Goal: Communication & Community: Answer question/provide support

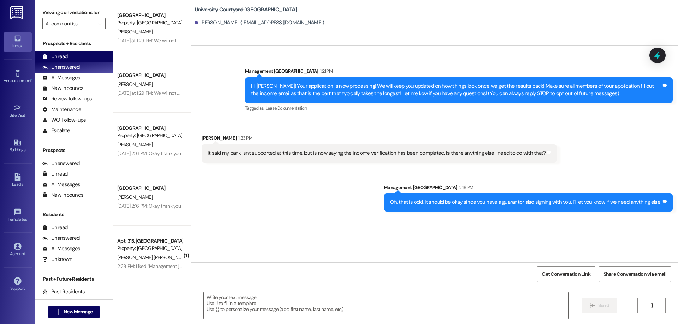
click at [53, 52] on div "Unread (0)" at bounding box center [73, 57] width 77 height 11
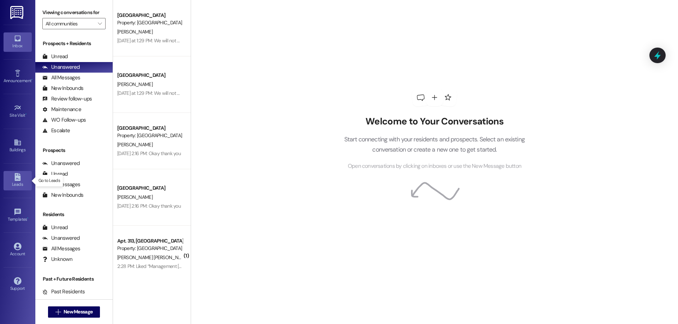
click at [16, 188] on div "Leads" at bounding box center [17, 184] width 35 height 7
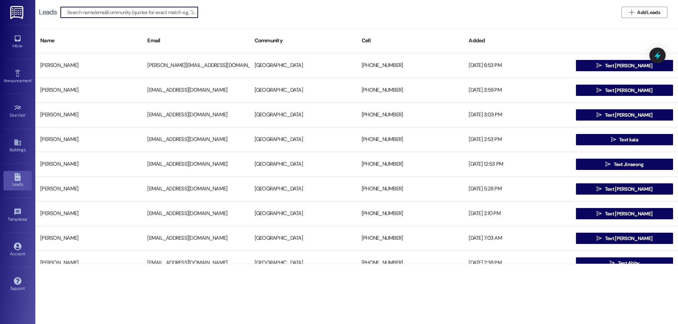
click at [99, 13] on input at bounding box center [132, 12] width 131 height 10
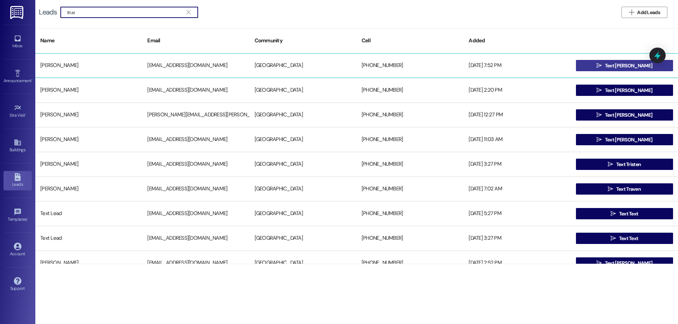
type input "trux"
click at [634, 60] on button " Text [PERSON_NAME]" at bounding box center [624, 65] width 97 height 11
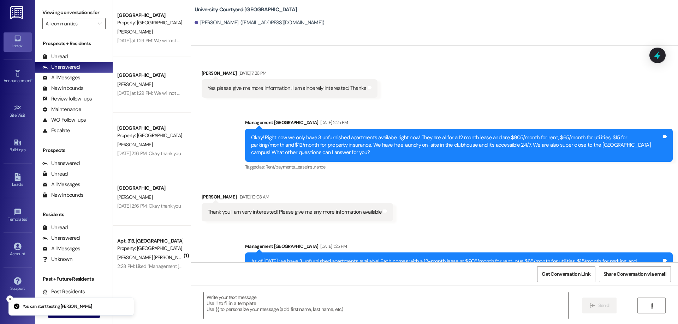
scroll to position [161, 0]
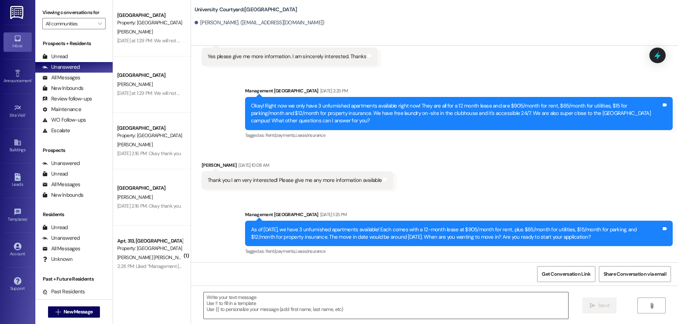
click at [276, 311] on textarea at bounding box center [386, 306] width 364 height 26
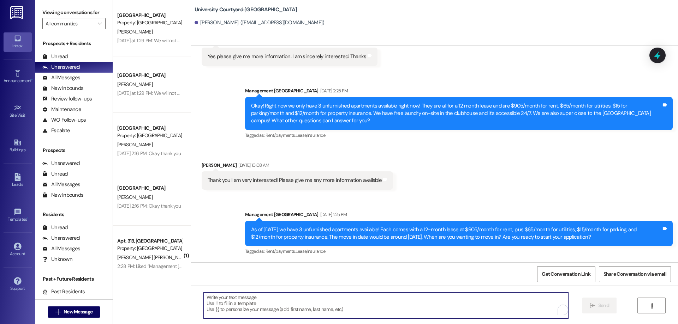
paste textarea "Looking for housing? We’ve got you covered! ✨ 2 furnished apartments just becam…"
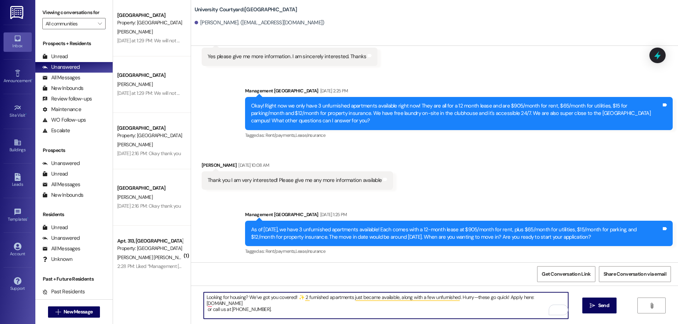
click at [204, 296] on textarea "Looking for housing? We’ve got you covered! ✨ 2 furnished apartments just becam…" at bounding box center [386, 306] width 364 height 26
click at [257, 297] on textarea "Hey! Are you still looking for housing? We’ve got you covered! ✨ 2 furnished ap…" at bounding box center [386, 306] width 364 height 26
drag, startPoint x: 348, startPoint y: 297, endPoint x: 345, endPoint y: 297, distance: 3.9
click at [345, 297] on textarea "Hey! Are you still looking for January housing? We’ve got you covered! ✨ 2 furn…" at bounding box center [386, 306] width 364 height 26
click at [498, 297] on textarea "Hey! Are you still looking for January housing? We’ve got you covered! 2 furnis…" at bounding box center [386, 306] width 364 height 26
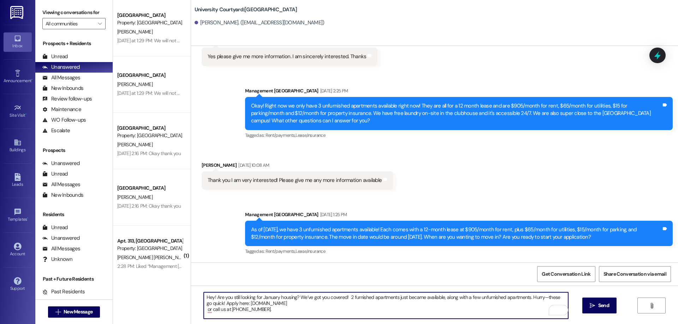
click at [539, 298] on textarea "Hey! Are you still looking for January housing? We’ve got you covered! 2 furnis…" at bounding box center [386, 306] width 364 height 26
click at [538, 299] on textarea "Hey! Are you still looking for January housing? We’ve got you covered! 2 furnis…" at bounding box center [386, 306] width 364 height 26
click at [553, 297] on textarea "Hey! Are you still looking for January housing? We’ve got you covered! 2 furnis…" at bounding box center [386, 306] width 364 height 26
drag, startPoint x: 207, startPoint y: 304, endPoint x: 218, endPoint y: 304, distance: 11.3
click at [218, 304] on textarea "Hey! Are you still looking for January housing? We’ve got you covered! 2 furnis…" at bounding box center [386, 306] width 364 height 26
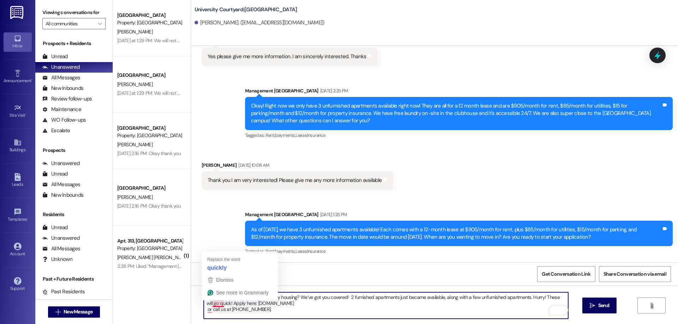
click at [218, 304] on textarea "Hey! Are you still looking for January housing? We’ve got you covered! 2 furnis…" at bounding box center [386, 306] width 364 height 26
drag, startPoint x: 218, startPoint y: 303, endPoint x: 203, endPoint y: 303, distance: 14.8
click at [204, 303] on textarea "Hey! Are you still looking for January housing? We’ve got you covered! 2 furnis…" at bounding box center [386, 306] width 364 height 26
click at [312, 307] on textarea "Hey! Are you still looking for January housing? We’ve got you covered! 2 furnis…" at bounding box center [386, 306] width 364 height 26
click at [309, 303] on textarea "Hey! Are you still looking for January housing? We’ve got you covered! 2 furnis…" at bounding box center [386, 306] width 364 height 26
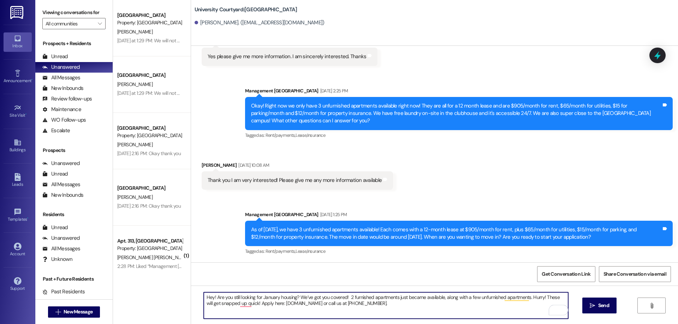
click at [361, 302] on textarea "Hey! Are you still looking for January housing? We’ve got you covered! 2 furnis…" at bounding box center [386, 306] width 364 height 26
paste textarea "Looking for housing? We’ve got you covered! ✨ 2 furnished apartments just becam…"
type textarea "Hey! Are you still looking for January housing? We’ve got you covered! 2 furnis…"
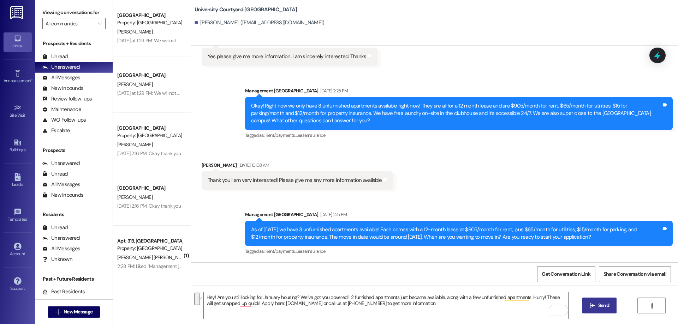
click at [591, 307] on icon "" at bounding box center [591, 306] width 5 height 6
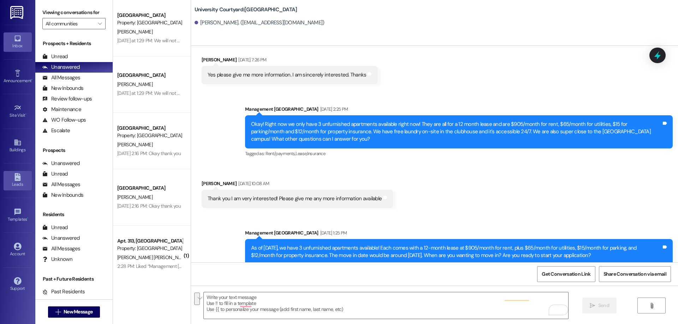
scroll to position [94, 0]
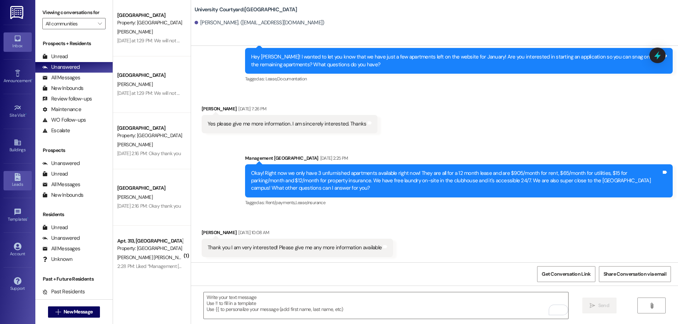
click at [13, 185] on div "Leads" at bounding box center [17, 184] width 35 height 7
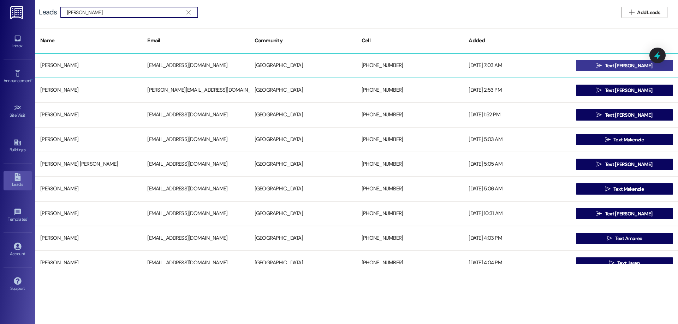
type input "maren"
click at [634, 65] on span "Text Maren" at bounding box center [628, 65] width 47 height 7
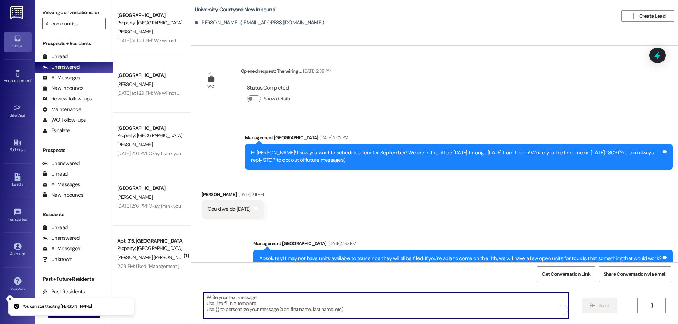
click at [258, 310] on textarea "To enrich screen reader interactions, please activate Accessibility in Grammarl…" at bounding box center [386, 306] width 364 height 26
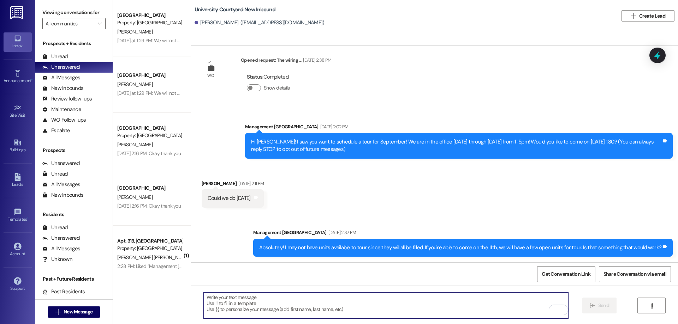
paste textarea "Hey! Are you still looking for January housing? We’ve got you covered! 2 furnis…"
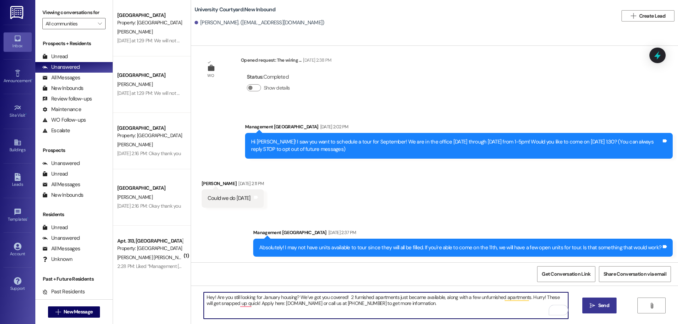
type textarea "Hey! Are you still looking for January housing? We’ve got you covered! 2 furnis…"
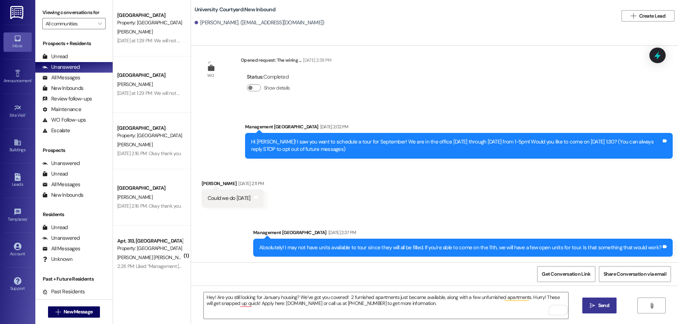
click at [594, 303] on span " Send" at bounding box center [599, 305] width 22 height 7
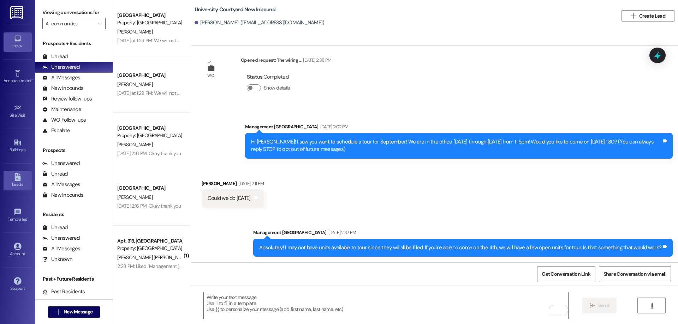
scroll to position [0, 0]
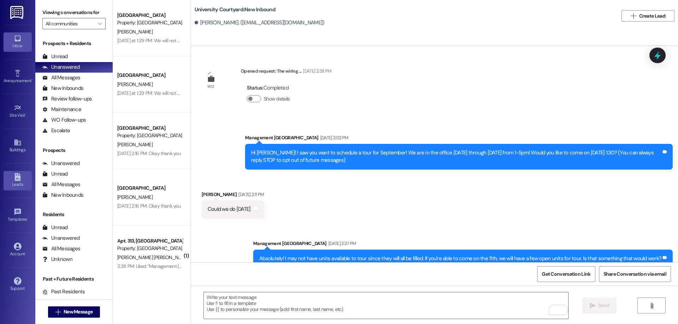
click at [18, 182] on div "Leads" at bounding box center [17, 184] width 35 height 7
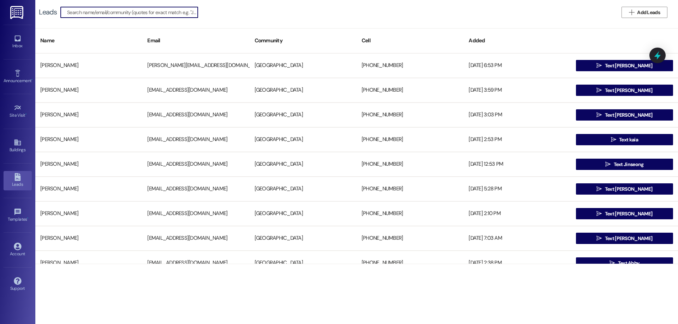
click at [138, 14] on input at bounding box center [132, 12] width 131 height 10
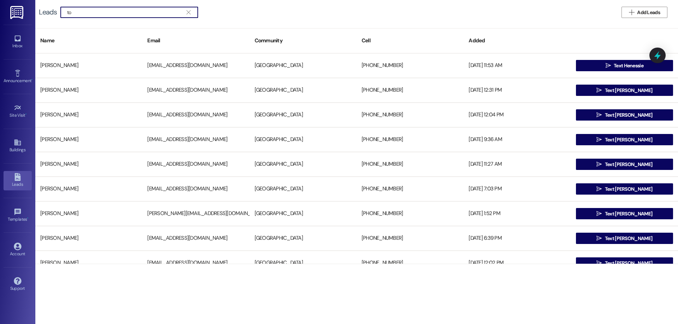
type input "t"
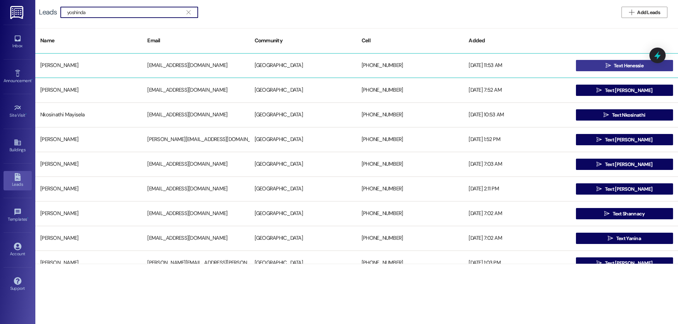
type input "yoshinda"
click at [586, 61] on button " Text Henessie" at bounding box center [624, 65] width 97 height 11
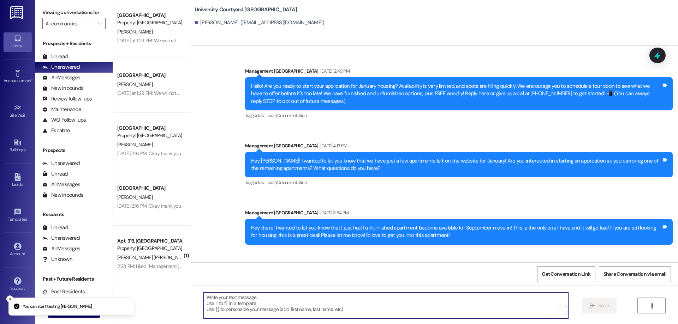
click at [242, 305] on textarea "To enrich screen reader interactions, please activate Accessibility in Grammarl…" at bounding box center [386, 306] width 364 height 26
paste textarea "Hey! Are you still looking for January housing? We’ve got you covered! 2 furnis…"
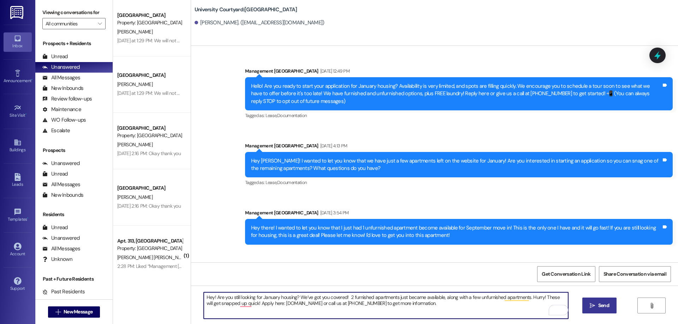
type textarea "Hey! Are you still looking for January housing? We’ve got you covered! 2 furnis…"
click at [594, 304] on icon "" at bounding box center [591, 306] width 5 height 6
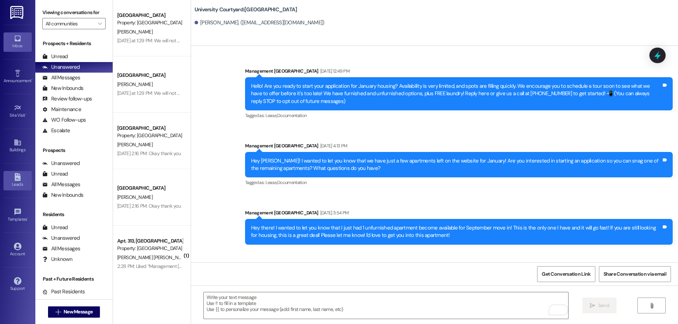
click at [8, 183] on div "Leads" at bounding box center [17, 184] width 35 height 7
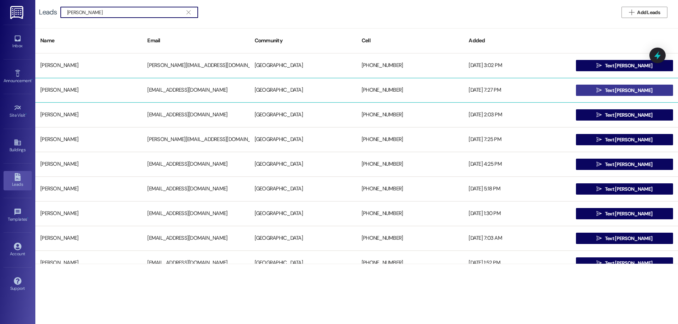
type input "morgan"
click at [633, 87] on span "Text Morgan" at bounding box center [628, 90] width 47 height 7
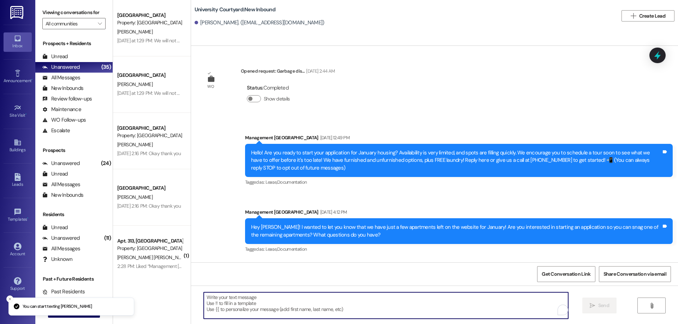
click at [305, 301] on textarea "To enrich screen reader interactions, please activate Accessibility in Grammarl…" at bounding box center [386, 306] width 364 height 26
paste textarea "Hey! Are you still looking for January housing? We’ve got you covered! 2 furnis…"
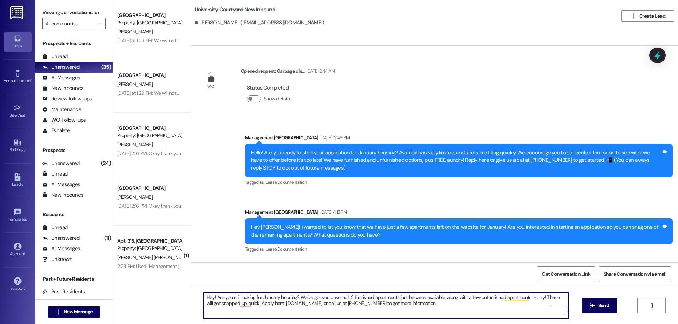
click at [525, 296] on textarea "Hey! Are you still looking for January housing? We’ve got you covered! 2 furnis…" at bounding box center [386, 306] width 364 height 26
type textarea "Hey! Are you still looking for January housing? We’ve got you covered! 2 furnis…"
click at [609, 305] on span "Send" at bounding box center [604, 305] width 14 height 7
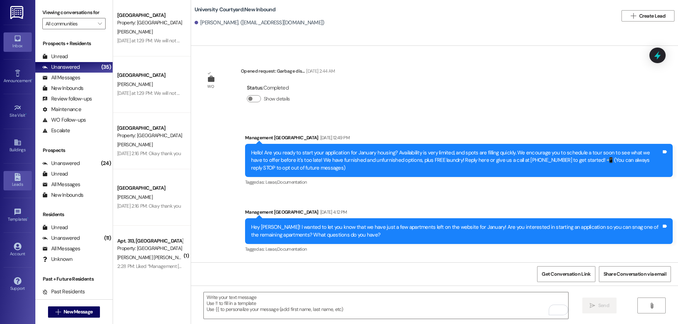
click at [8, 187] on div "Leads" at bounding box center [17, 184] width 35 height 7
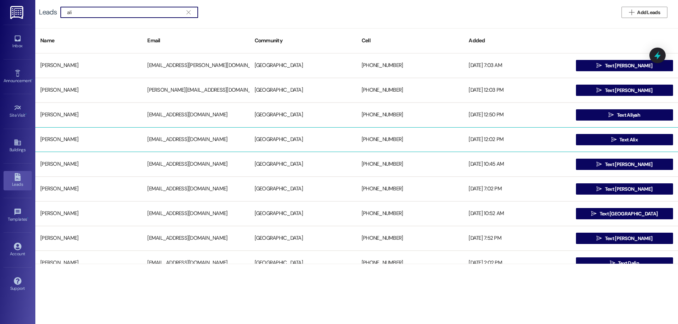
type input "ali"
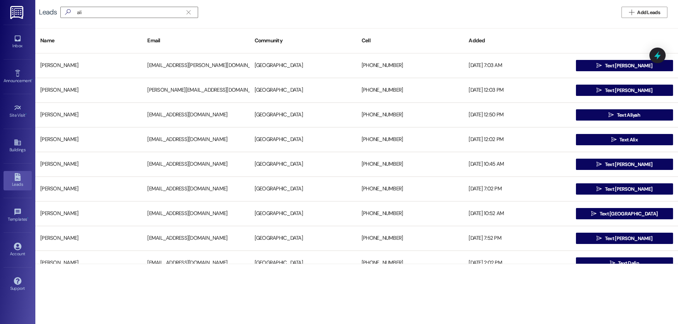
click at [18, 182] on div "Leads" at bounding box center [17, 184] width 35 height 7
click at [185, 13] on span "" at bounding box center [188, 12] width 7 height 11
click at [106, 15] on input at bounding box center [137, 12] width 121 height 10
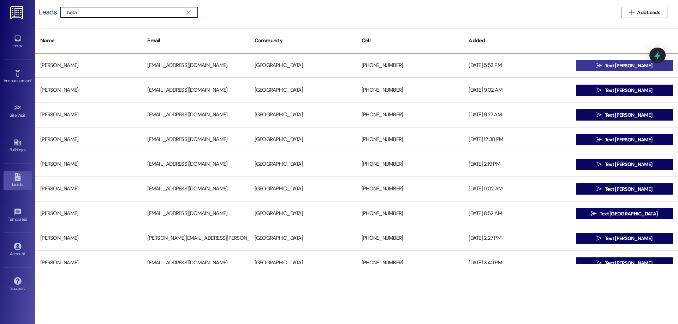
type input "bella"
click at [603, 64] on button " Text Bella" at bounding box center [624, 65] width 97 height 11
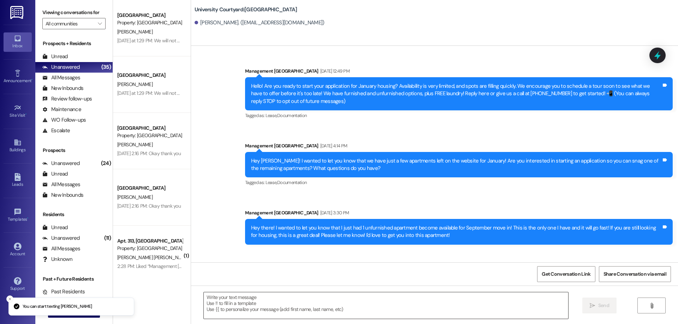
click at [265, 311] on textarea at bounding box center [386, 306] width 364 height 26
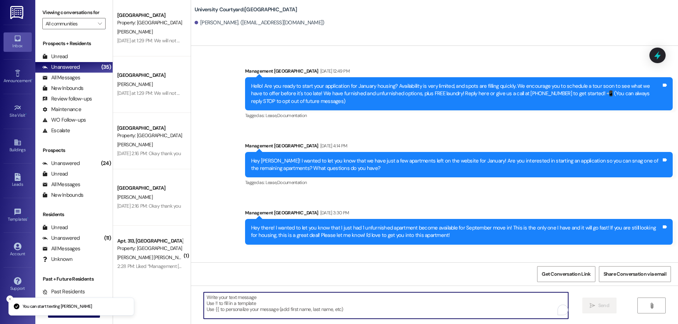
paste textarea "Hey! Are you still looking for January housing? We’ve got you covered! 2 furnis…"
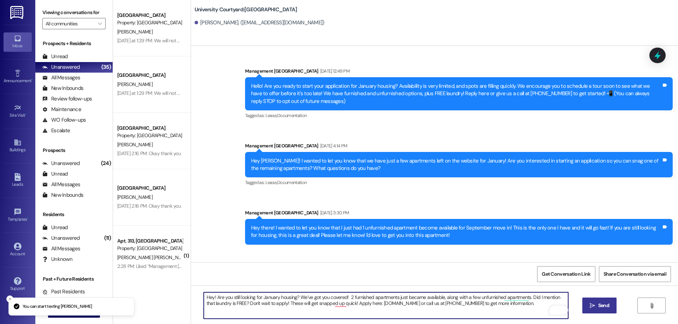
type textarea "Hey! Are you still looking for January housing? We’ve got you covered! 2 furnis…"
click at [586, 305] on button " Send" at bounding box center [599, 306] width 34 height 16
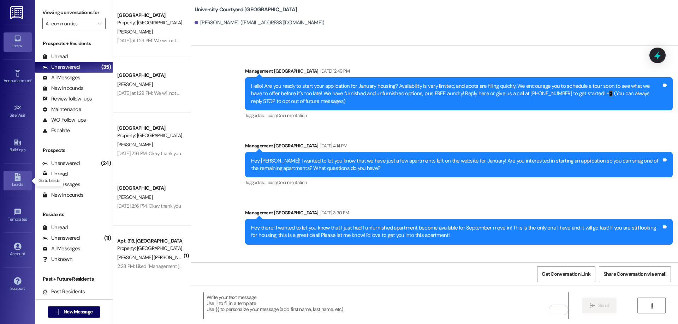
click at [19, 182] on div "Leads" at bounding box center [17, 184] width 35 height 7
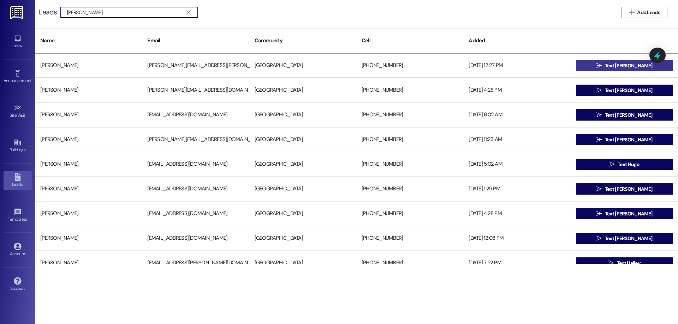
type input "juha"
click at [616, 68] on span "Text Trevin" at bounding box center [628, 65] width 47 height 7
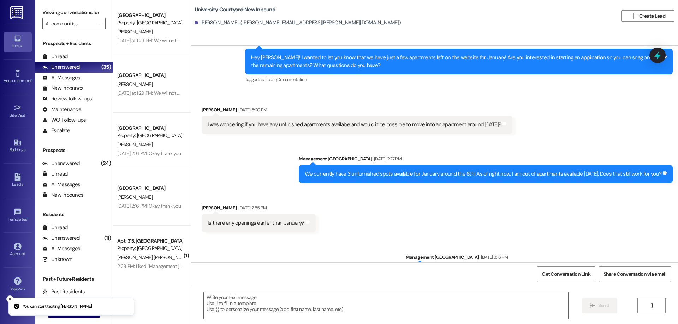
scroll to position [194, 0]
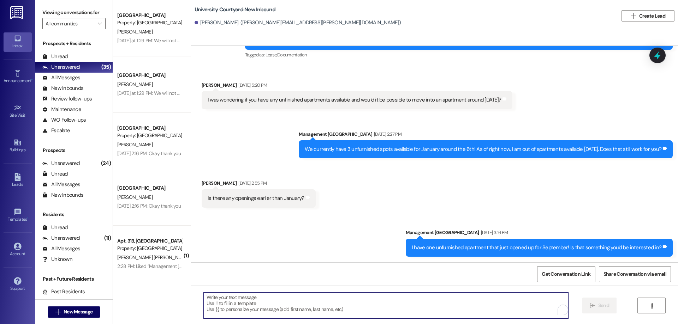
click at [323, 307] on textarea "To enrich screen reader interactions, please activate Accessibility in Grammarl…" at bounding box center [386, 306] width 364 height 26
paste textarea "Hey! Are you still looking for January housing? We’ve got you covered! 2 furnis…"
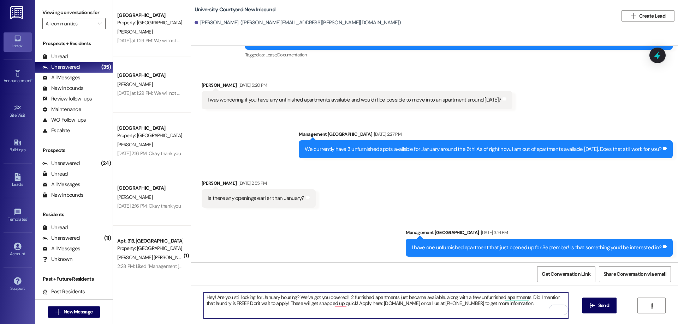
drag, startPoint x: 258, startPoint y: 295, endPoint x: 275, endPoint y: 296, distance: 17.0
click at [275, 296] on textarea "Hey! Are you still looking for January housing? We’ve got you covered! 2 furnis…" at bounding box center [386, 306] width 364 height 26
drag, startPoint x: 349, startPoint y: 298, endPoint x: 535, endPoint y: 302, distance: 185.7
click at [535, 302] on textarea "Hey! Are you still looking for December housing? We’ve got you covered! 2 furni…" at bounding box center [386, 306] width 364 height 26
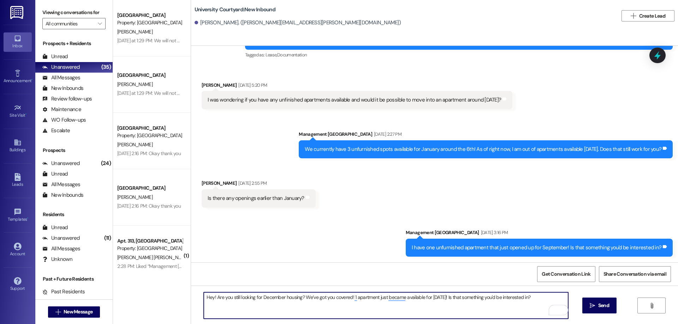
click at [451, 295] on textarea "Hey! Are you still looking for December housing? We’ve got you covered! 1 apart…" at bounding box center [386, 306] width 364 height 26
click at [490, 312] on textarea "Hey! Are you still looking for December housing? We’ve got you covered! 1 apart…" at bounding box center [386, 306] width 364 height 26
type textarea "Hey! Are you still looking for December housing? We’ve got you covered! 1 apart…"
click at [597, 304] on span "Send" at bounding box center [604, 305] width 14 height 7
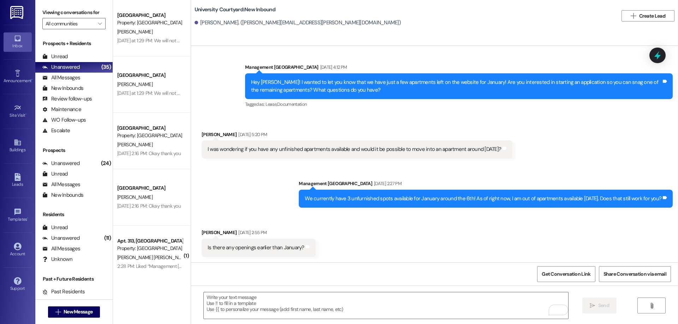
scroll to position [244, 0]
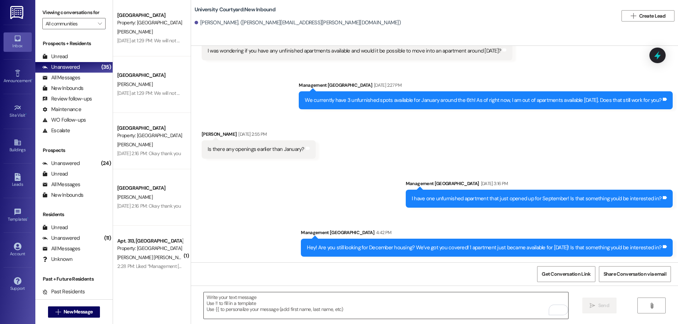
click at [302, 300] on textarea "To enrich screen reader interactions, please activate Accessibility in Grammarl…" at bounding box center [386, 306] width 364 height 26
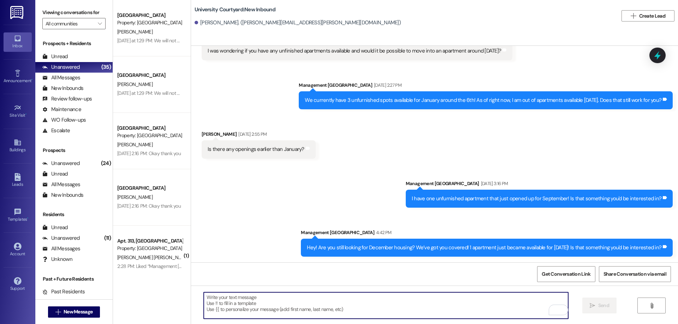
paste textarea "Hey! Are you still looking for January housing? We’ve got you covered! 2 furnis…"
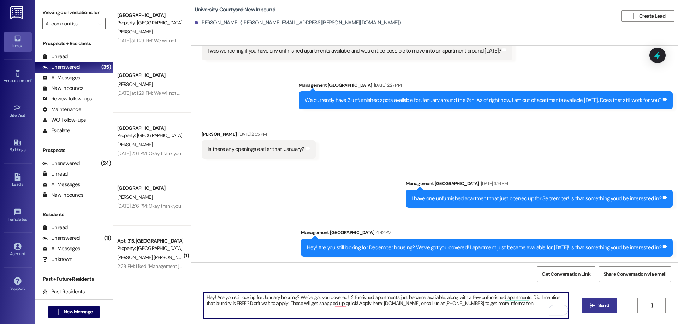
type textarea "Hey! Are you still looking for January housing? We’ve got you covered! 2 furnis…"
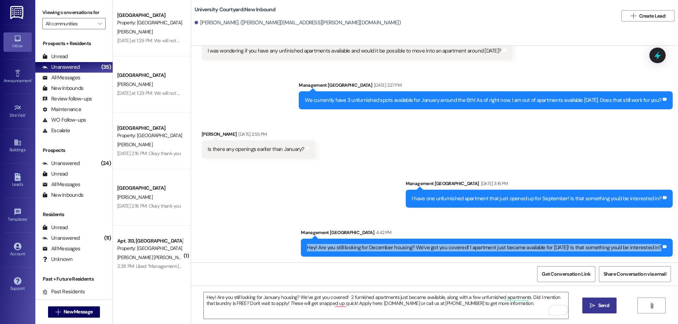
drag, startPoint x: 327, startPoint y: 243, endPoint x: 660, endPoint y: 252, distance: 332.6
click at [660, 252] on div "Hey! Are you still looking for December housing? We’ve got you covered! 1 apart…" at bounding box center [487, 248] width 372 height 18
copy div "Hey! Are you still looking for December housing? We’ve got you covered! 1 apart…"
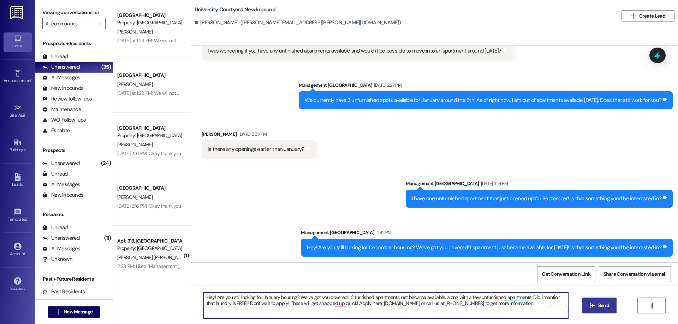
click at [412, 309] on textarea "Hey! Are you still looking for January housing? We’ve got you covered! 2 furnis…" at bounding box center [386, 306] width 364 height 26
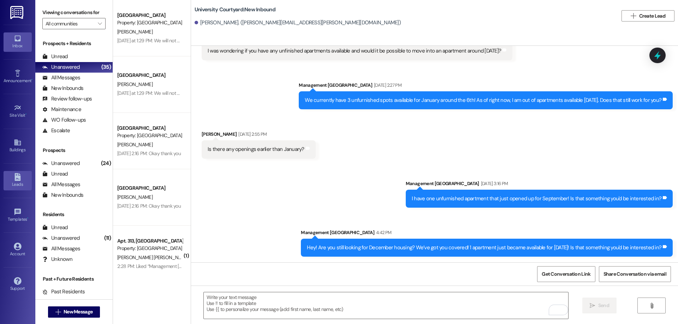
click at [18, 181] on icon at bounding box center [17, 177] width 6 height 8
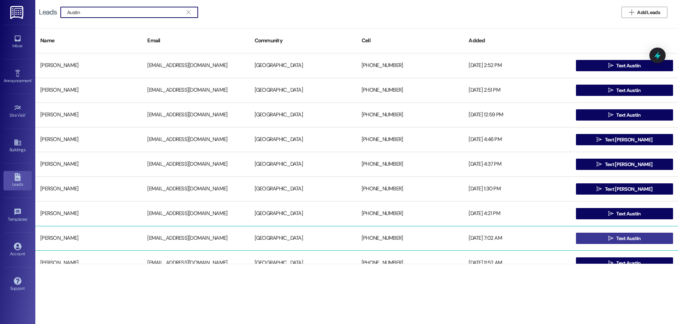
type input "Austin"
click at [619, 237] on span "Text Austin" at bounding box center [628, 238] width 24 height 7
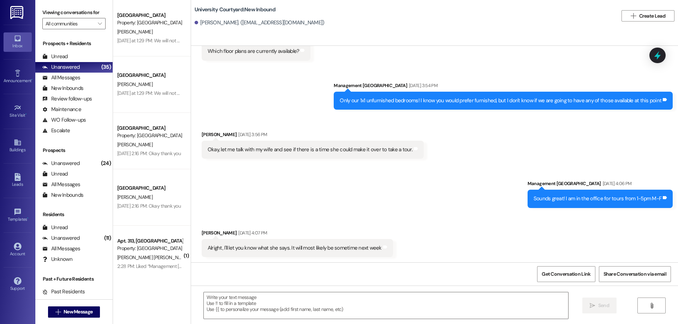
scroll to position [866, 0]
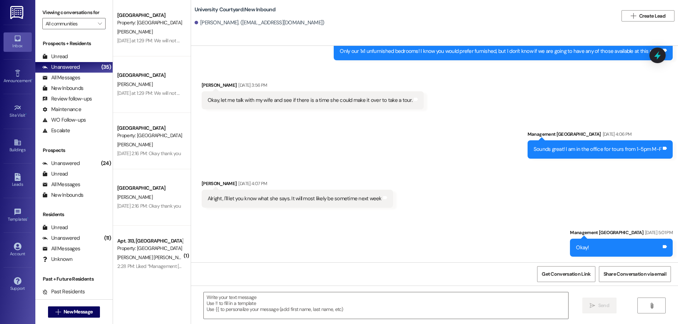
click at [369, 283] on div "Get Conversation Link Share Conversation via email" at bounding box center [434, 274] width 487 height 23
click at [344, 308] on textarea at bounding box center [386, 306] width 364 height 26
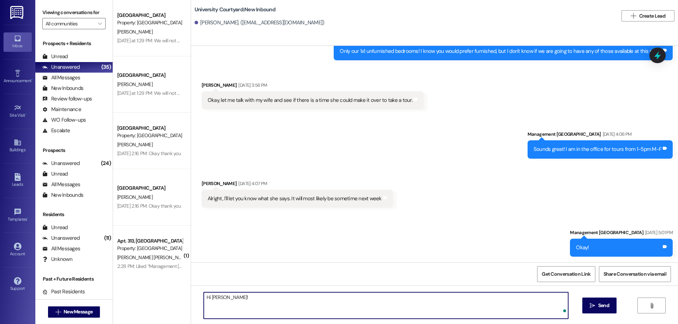
paste textarea "Hey! Are you still looking for January housing? We’ve got you covered! 2 furnis…"
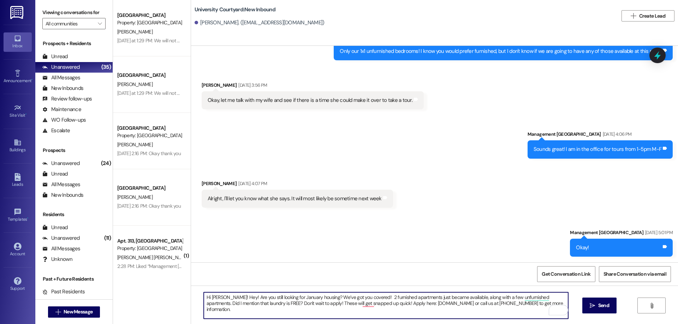
drag, startPoint x: 220, startPoint y: 297, endPoint x: 231, endPoint y: 297, distance: 11.3
click at [231, 297] on textarea "Hi Austin! Hey! Are you still looking for January housing? We’ve got you covere…" at bounding box center [386, 306] width 364 height 26
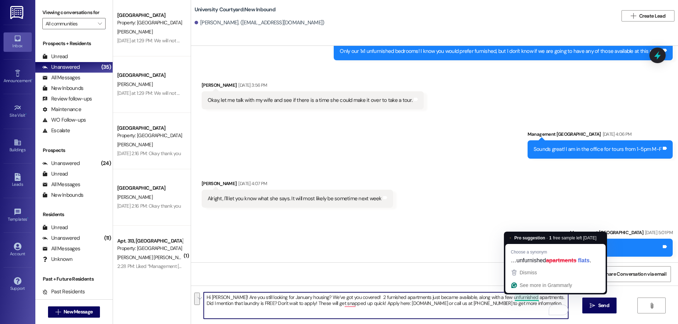
drag, startPoint x: 521, startPoint y: 304, endPoint x: 535, endPoint y: 297, distance: 15.5
click at [535, 297] on textarea "Hi Austin! Are you still looking for January housing? We’ve got you covered! 2 …" at bounding box center [386, 306] width 364 height 26
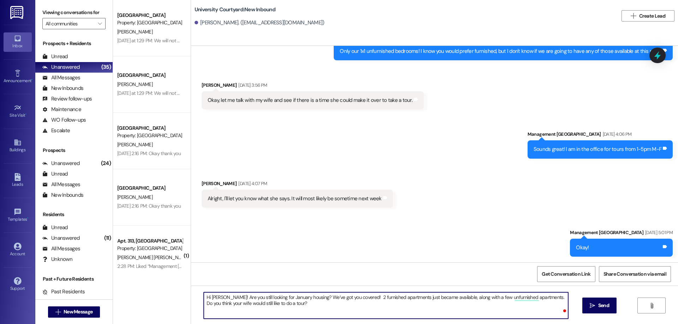
type textarea "Hi Austin! Are you still looking for January housing? We’ve got you covered! 2 …"
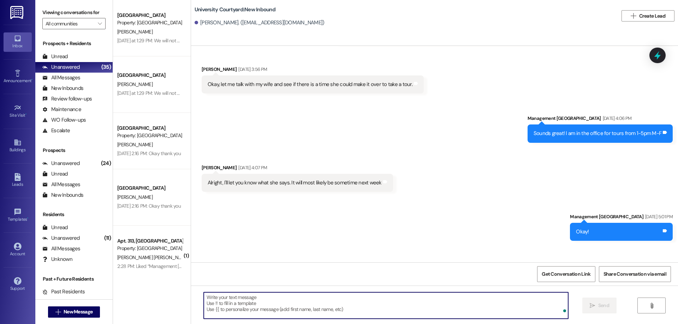
scroll to position [922, 0]
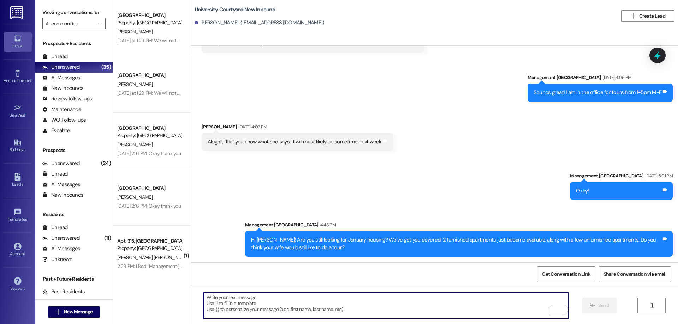
click at [333, 313] on textarea "To enrich screen reader interactions, please activate Accessibility in Grammarl…" at bounding box center [386, 306] width 364 height 26
paste textarea "Hey! Are you still looking for January housing? We’ve got you covered! 2 furnis…"
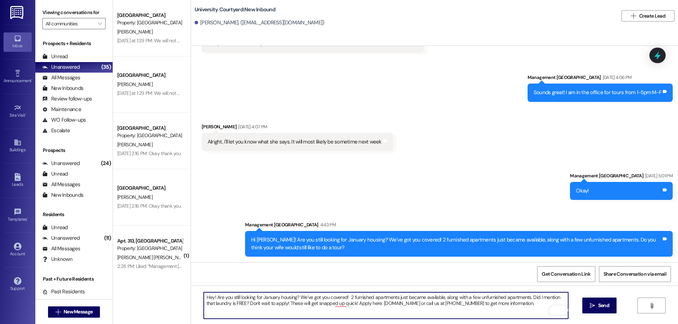
type textarea "Hey! Are you still looking for January housing? We’ve got you covered! 2 furnis…"
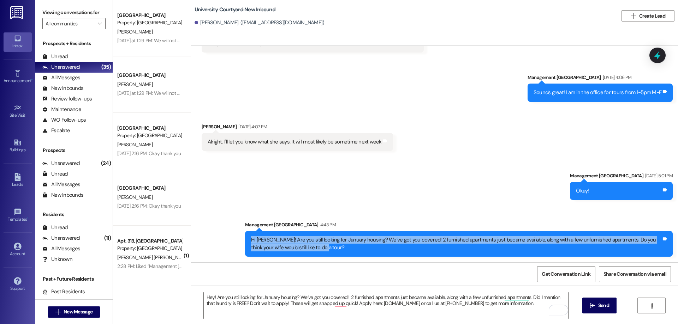
drag, startPoint x: 309, startPoint y: 248, endPoint x: 236, endPoint y: 243, distance: 72.5
click at [240, 243] on div "Sent via SMS Management University Courtyard 4:43 PM Hi Austin! Are you still l…" at bounding box center [459, 239] width 438 height 46
copy div "Hi Austin! Are you still looking for January housing? We’ve got you covered! 2 …"
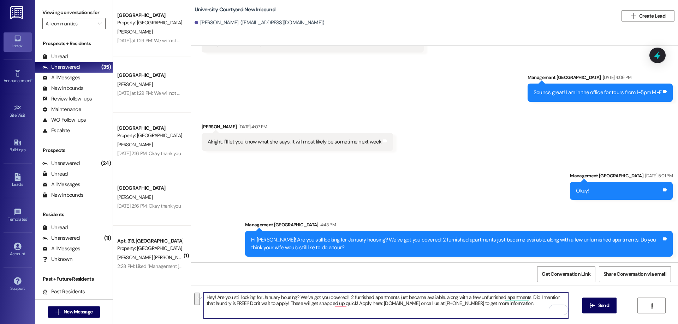
drag, startPoint x: 520, startPoint y: 304, endPoint x: 159, endPoint y: 297, distance: 361.5
click at [159, 297] on div "University Courtyard Prospect Property: University Courtyard C. Holthe Yesterda…" at bounding box center [395, 162] width 565 height 324
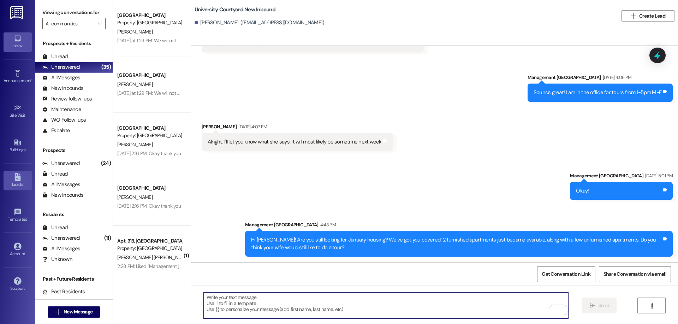
click at [12, 182] on div "Leads" at bounding box center [17, 184] width 35 height 7
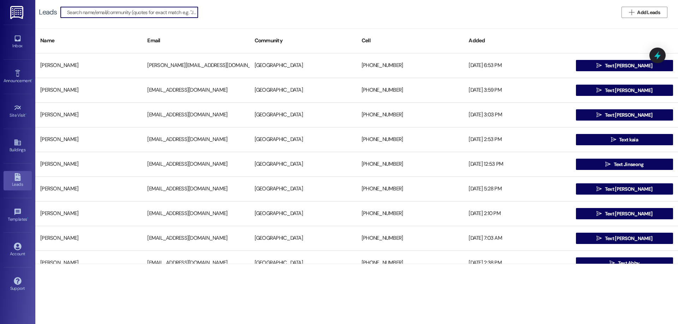
click at [95, 8] on input at bounding box center [132, 12] width 131 height 10
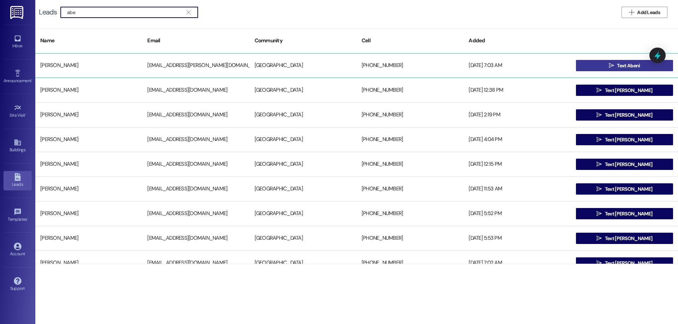
type input "abe"
click at [637, 64] on span "Text Abeni" at bounding box center [628, 65] width 23 height 7
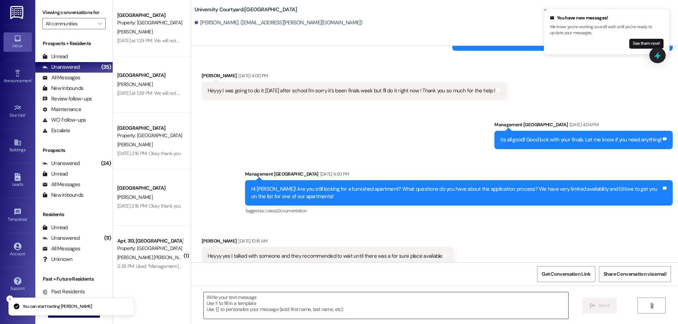
scroll to position [481, 0]
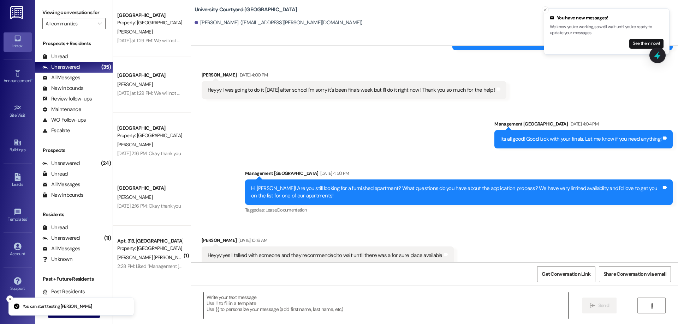
click at [250, 298] on textarea at bounding box center [386, 306] width 364 height 26
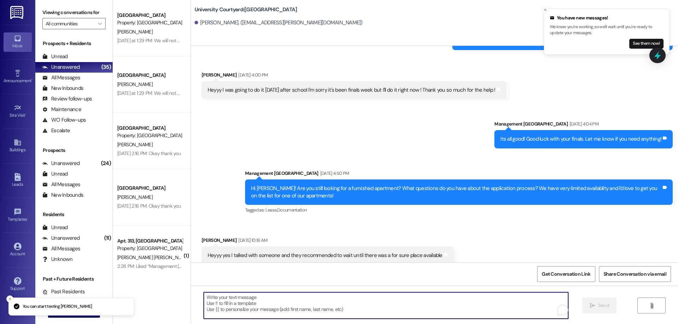
paste textarea "Hey! Are you still looking for January housing? We’ve got you covered! 2 furnis…"
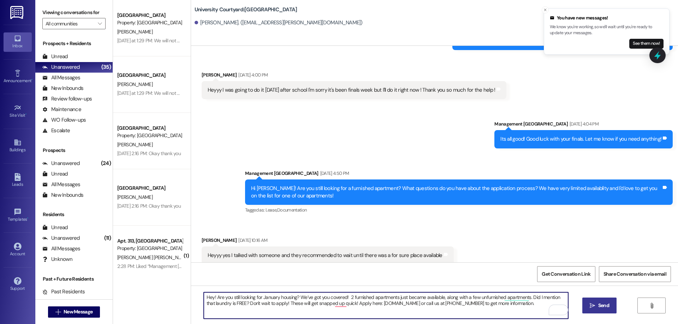
type textarea "Hey! Are you still looking for January housing? We’ve got you covered! 2 furnis…"
click at [597, 303] on span "Send" at bounding box center [604, 305] width 14 height 7
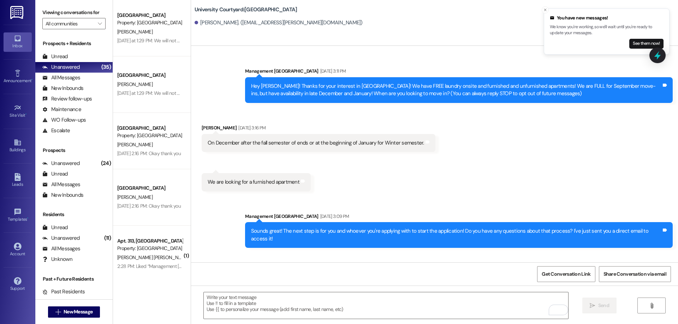
scroll to position [481, 0]
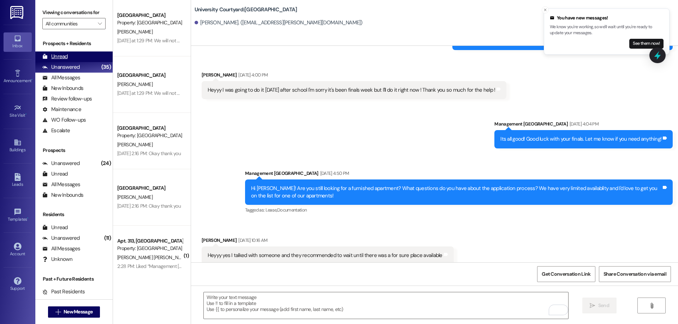
click at [56, 54] on div "Unread" at bounding box center [54, 56] width 25 height 7
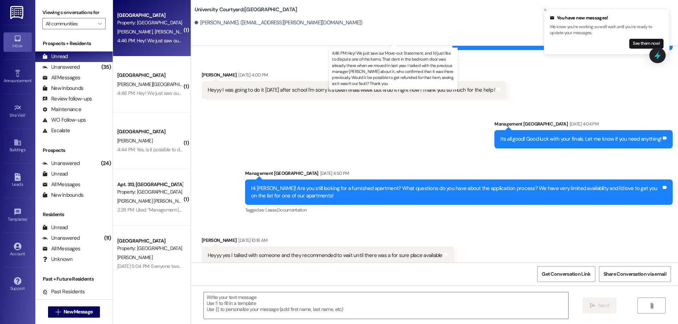
click at [145, 38] on div "4:46 PM: Hey! We just saw our Move-out Statement, and I'd just like to dispute …" at bounding box center [494, 40] width 755 height 6
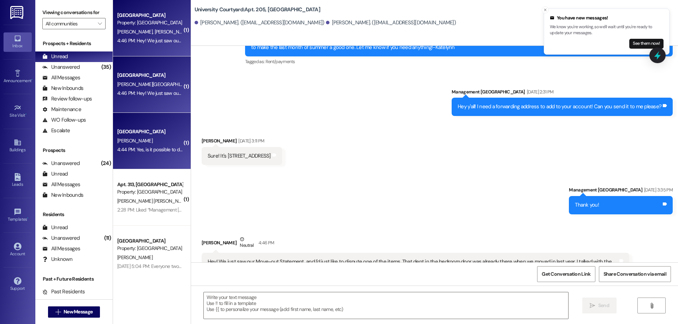
scroll to position [2674, 0]
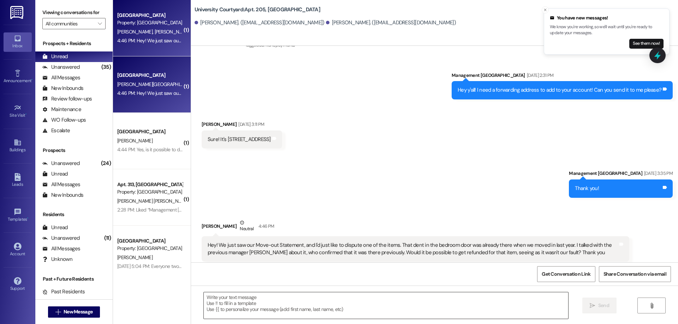
click at [268, 295] on textarea at bounding box center [386, 306] width 364 height 26
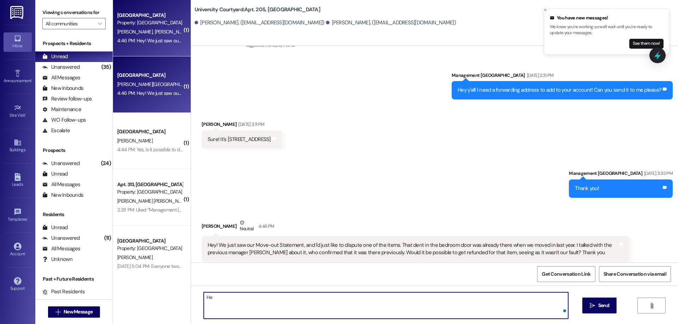
type textarea "H"
click at [312, 301] on textarea "Hi William! Thanks for reaching out." at bounding box center [386, 306] width 364 height 26
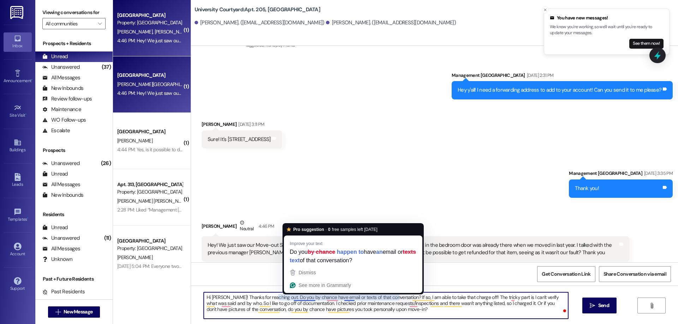
click at [273, 295] on textarea "Hi William! Thanks for reaching out. Do you by chance have email or texts of th…" at bounding box center [386, 306] width 364 height 26
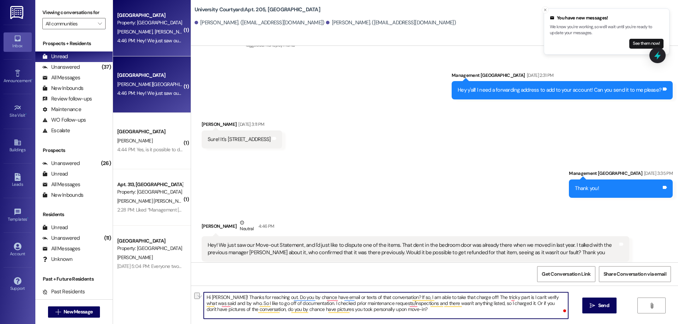
drag, startPoint x: 395, startPoint y: 295, endPoint x: 471, endPoint y: 296, distance: 75.9
click at [471, 296] on textarea "Hi William! Thanks for reaching out. Do you by chance have email or texts of th…" at bounding box center [386, 306] width 364 height 26
click at [409, 301] on textarea "Hi William! Thanks for reaching out. Do you by chance have email or texts of th…" at bounding box center [386, 306] width 364 height 26
click at [357, 312] on textarea "Hi William! Thanks for reaching out. Do you by chance have email or texts of th…" at bounding box center [386, 306] width 364 height 26
type textarea "Hi William! Thanks for reaching out. Do you by chance have email or texts of th…"
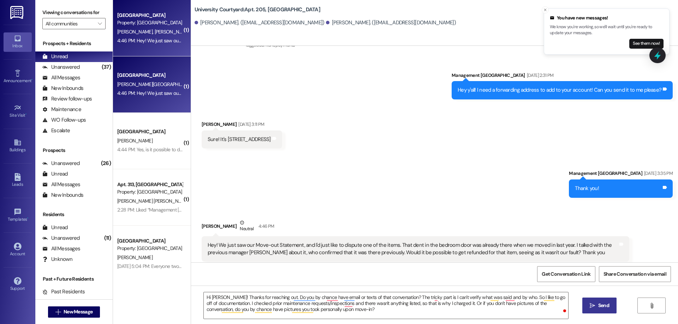
click at [598, 310] on span "Send" at bounding box center [603, 305] width 11 height 7
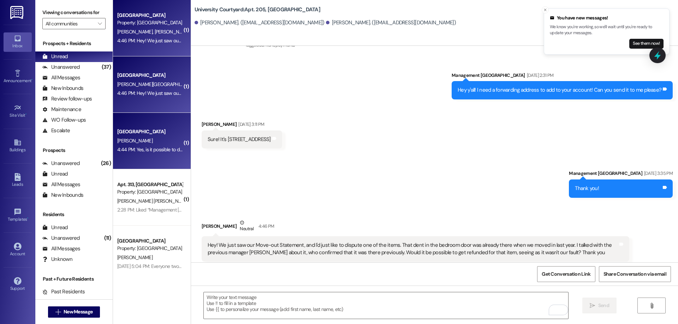
click at [170, 144] on div "A. Conkey" at bounding box center [149, 141] width 67 height 9
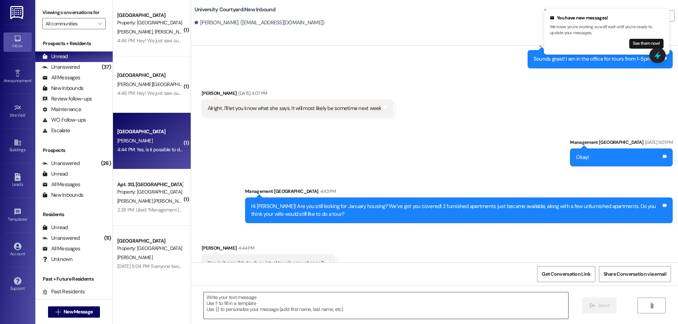
scroll to position [971, 0]
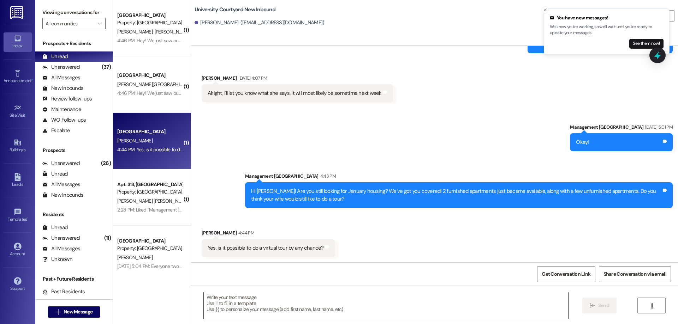
click at [261, 310] on textarea at bounding box center [386, 306] width 364 height 26
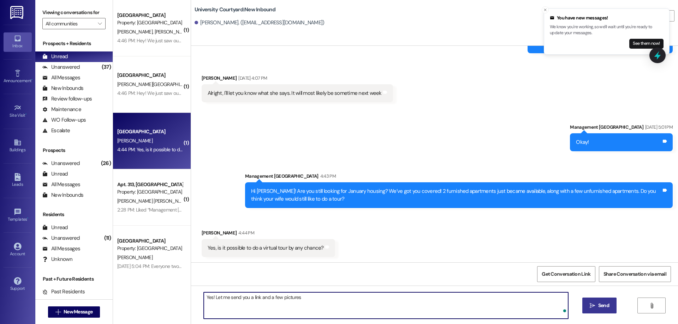
type textarea "Yes! Let me send you a link and a few pictures!"
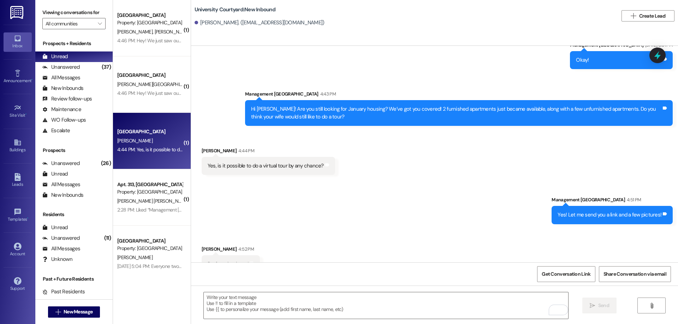
scroll to position [1070, 0]
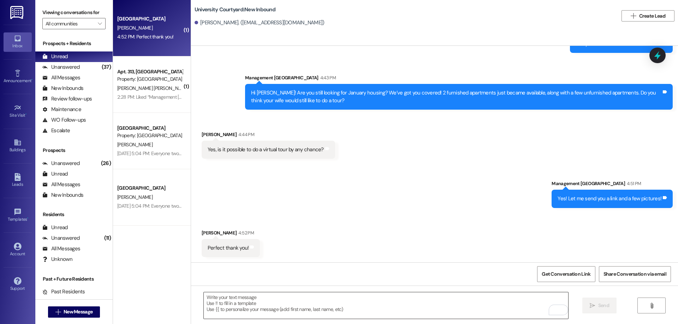
click at [276, 304] on textarea "To enrich screen reader interactions, please activate Accessibility in Grammarl…" at bounding box center [386, 306] width 364 height 26
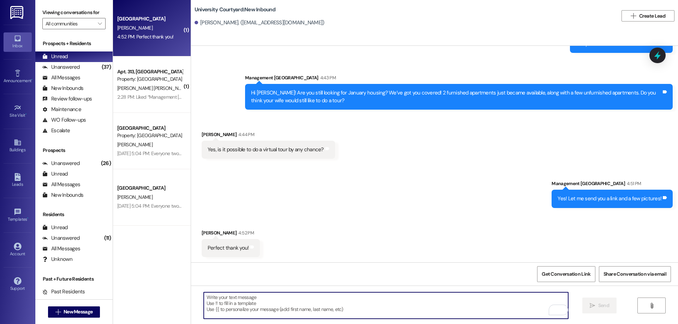
paste textarea "https://my.matterport.com/show/?m=6mUv525yQvL&play=1&hl=0"
type textarea "https://my.matterport.com/show/?m=6mUv525yQvL&play=1&hl=0"
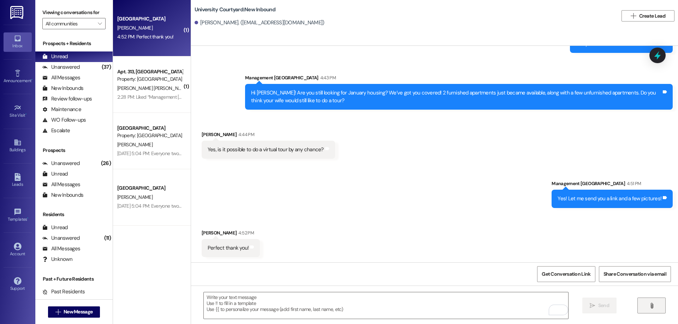
click at [652, 308] on icon "" at bounding box center [651, 306] width 5 height 6
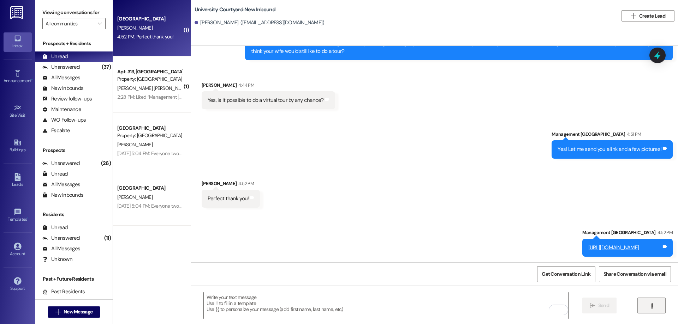
scroll to position [1233, 0]
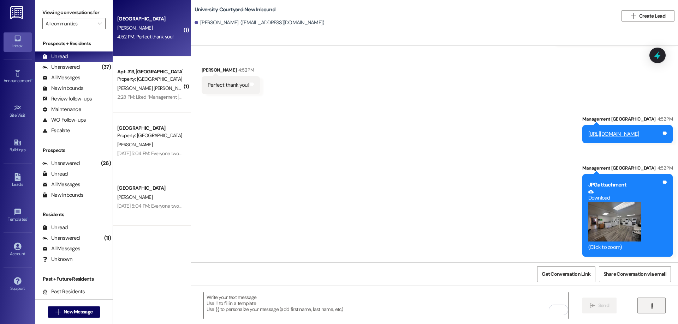
click at [650, 302] on button "" at bounding box center [651, 306] width 28 height 16
click at [366, 311] on textarea "To enrich screen reader interactions, please activate Accessibility in Grammarl…" at bounding box center [386, 306] width 364 height 26
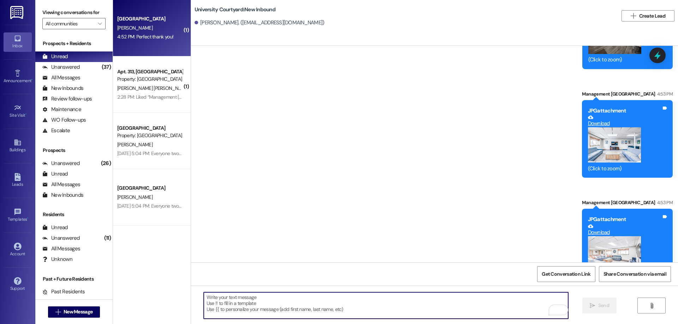
scroll to position [1450, 0]
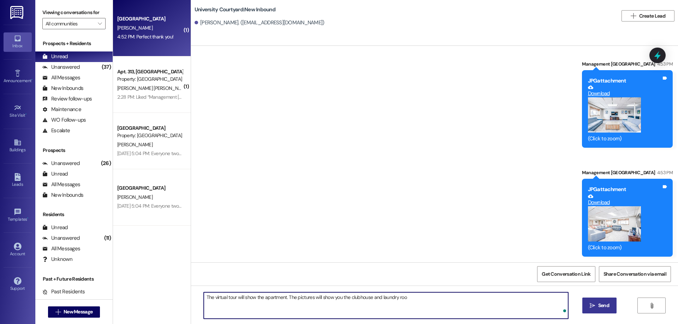
type textarea "The virtual tour will show the apartment. The pictures will show you the clubho…"
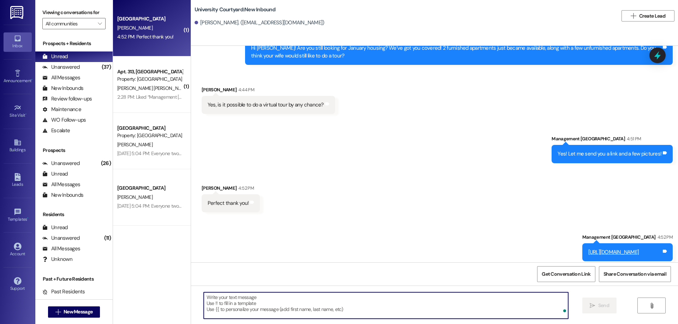
scroll to position [1070, 0]
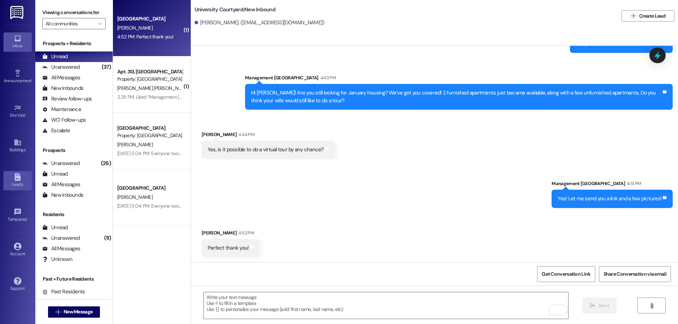
click at [18, 189] on link "Leads" at bounding box center [18, 180] width 28 height 19
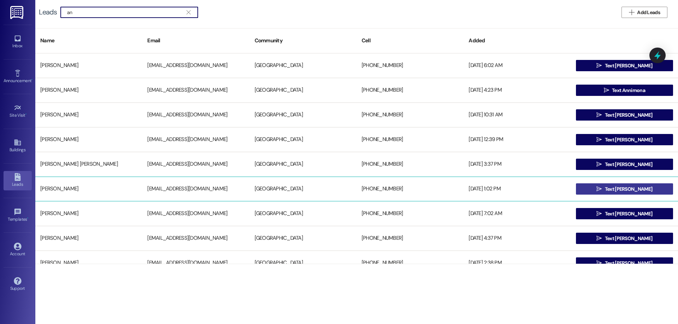
type input "an"
click at [654, 189] on button " Text Anna" at bounding box center [624, 189] width 97 height 11
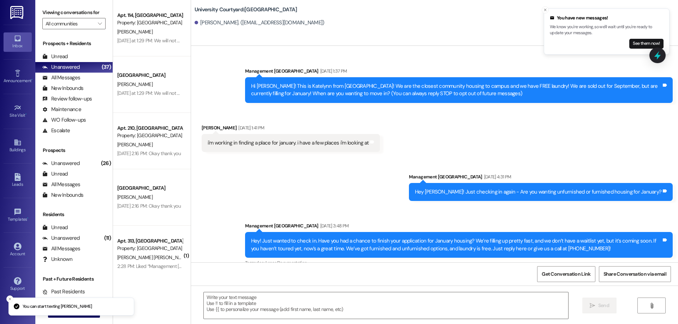
scroll to position [128, 0]
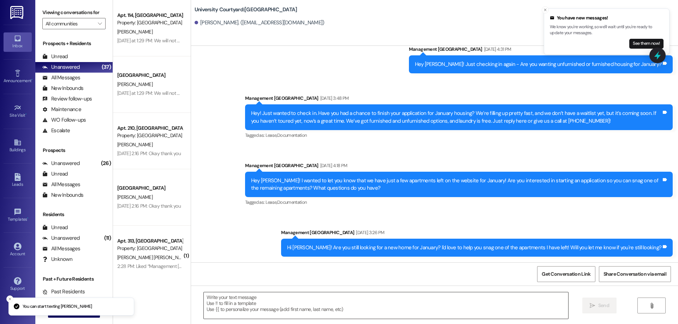
click at [313, 304] on textarea at bounding box center [386, 306] width 364 height 26
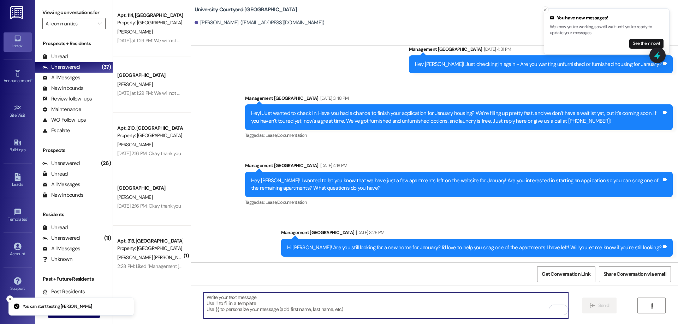
paste textarea "https://my.matterport.com/show/?m=6mUv525yQvL&play=1&hl=0"
type textarea "https://my.matterport.com/show/?m=6mUv525yQvL&play=1&hl=0"
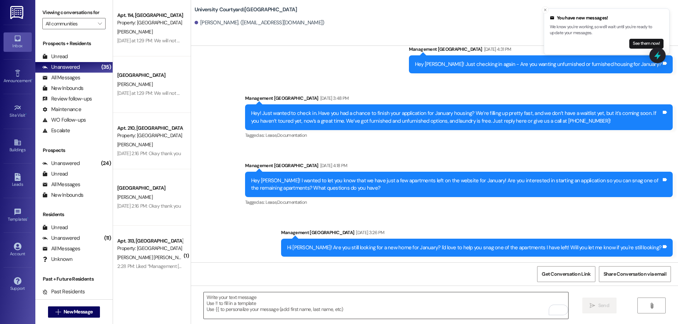
click at [335, 293] on textarea "To enrich screen reader interactions, please activate Accessibility in Grammarl…" at bounding box center [386, 306] width 364 height 26
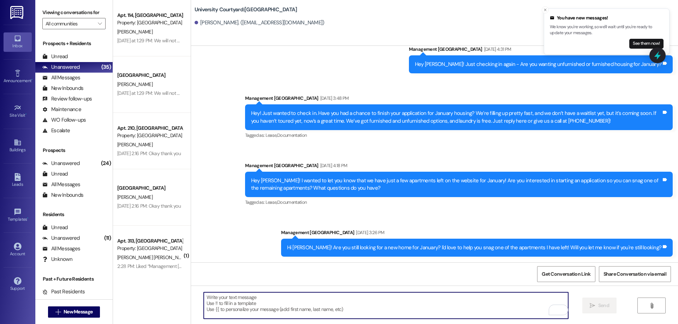
paste textarea "Hey! Are you still looking for January housing? We’ve got you covered! 2 furnis…"
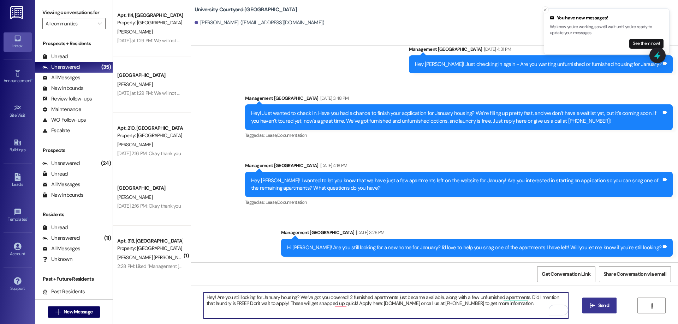
type textarea "Hey! Are you still looking for January housing? We’ve got you covered! 2 furnis…"
click at [590, 304] on icon "" at bounding box center [591, 306] width 5 height 6
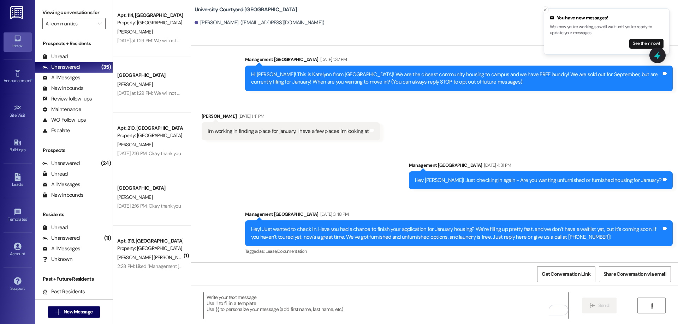
scroll to position [0, 0]
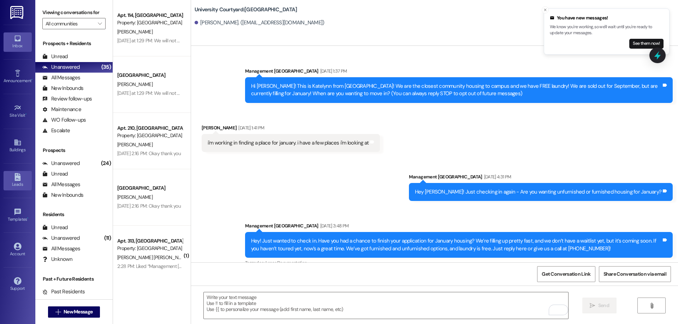
click at [13, 184] on div "Leads" at bounding box center [17, 184] width 35 height 7
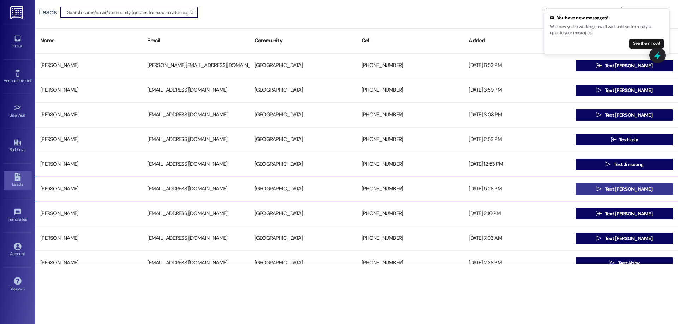
click at [591, 193] on button " Text Donivan" at bounding box center [624, 189] width 97 height 11
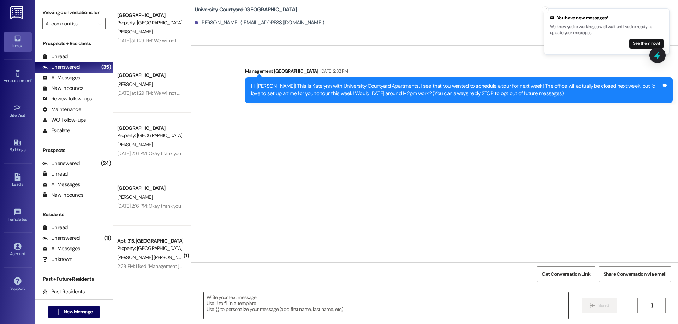
click at [242, 309] on textarea at bounding box center [386, 306] width 364 height 26
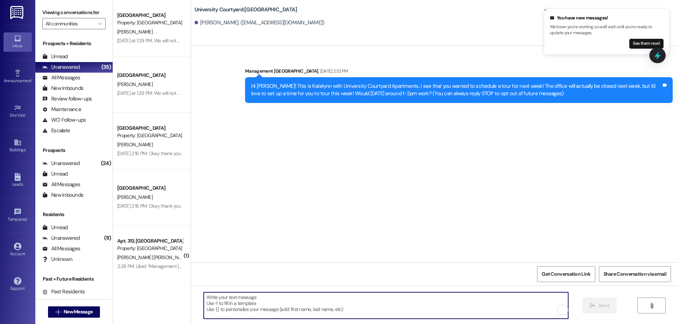
paste textarea "Hey! Are you still looking for January housing? We’ve got you covered! 2 furnis…"
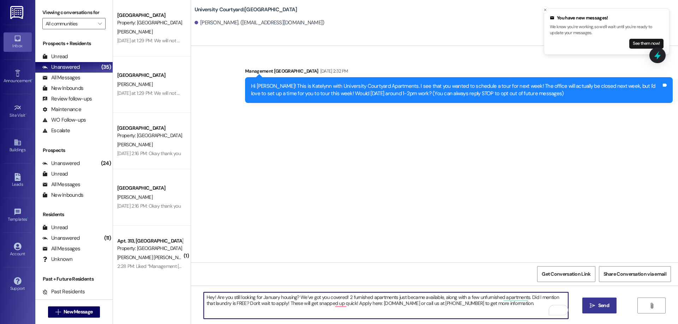
type textarea "Hey! Are you still looking for January housing? We’ve got you covered! 2 furnis…"
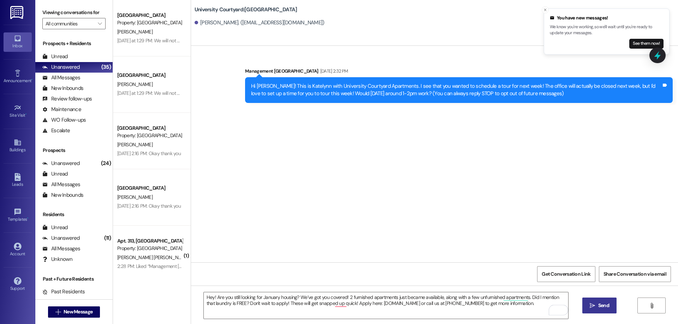
click at [588, 307] on span " Send" at bounding box center [599, 305] width 22 height 7
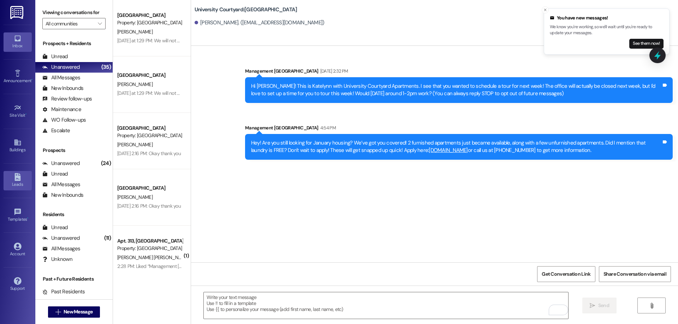
click at [18, 188] on div "Leads" at bounding box center [17, 184] width 35 height 7
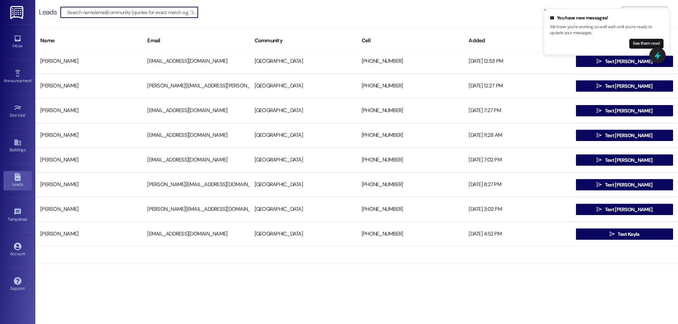
scroll to position [353, 0]
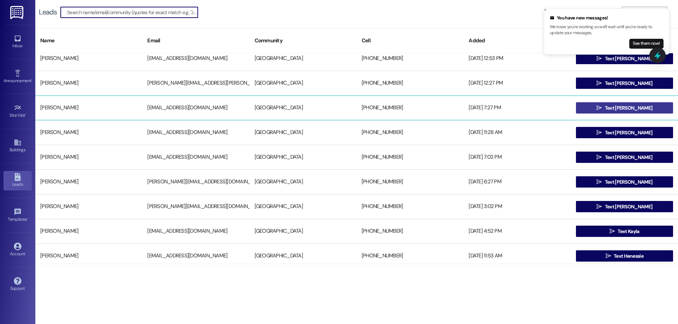
click at [590, 112] on button " Text RIGBY" at bounding box center [624, 107] width 97 height 11
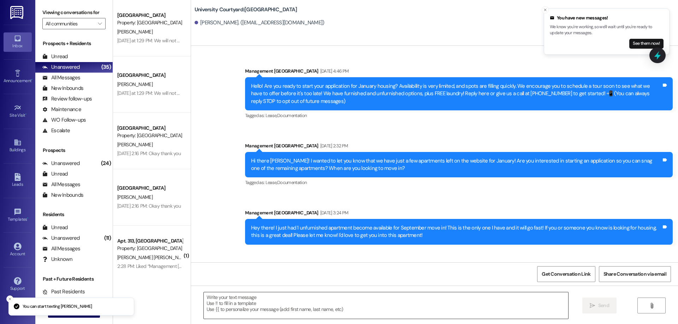
click at [235, 311] on textarea at bounding box center [386, 306] width 364 height 26
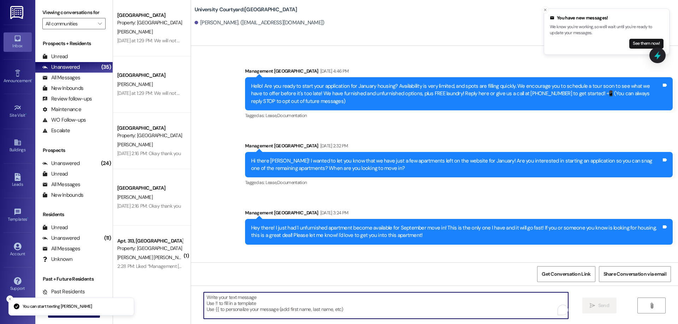
paste textarea "Hey! Are you still looking for January housing? We’ve got you covered! 2 furnis…"
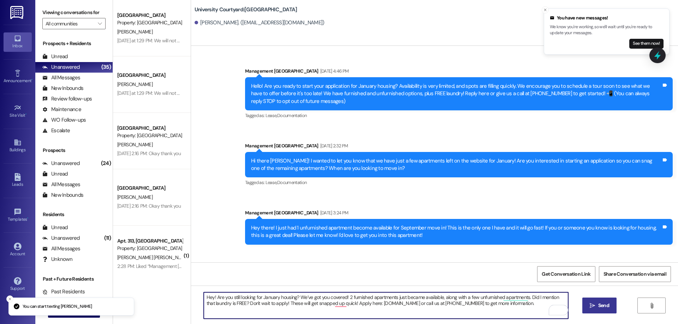
type textarea "Hey! Are you still looking for January housing? We’ve got you covered! 2 furnis…"
click at [583, 305] on button " Send" at bounding box center [599, 306] width 34 height 16
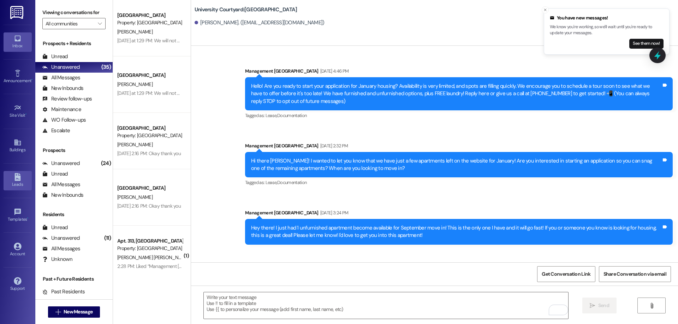
click at [24, 175] on link "Leads" at bounding box center [18, 180] width 28 height 19
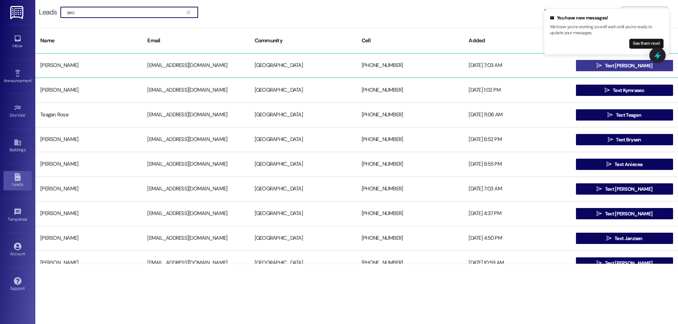
type input "sec"
click at [637, 69] on span "Text Sheryl" at bounding box center [628, 65] width 47 height 7
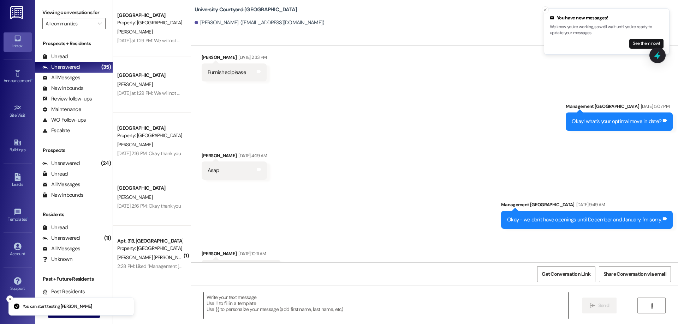
scroll to position [208, 0]
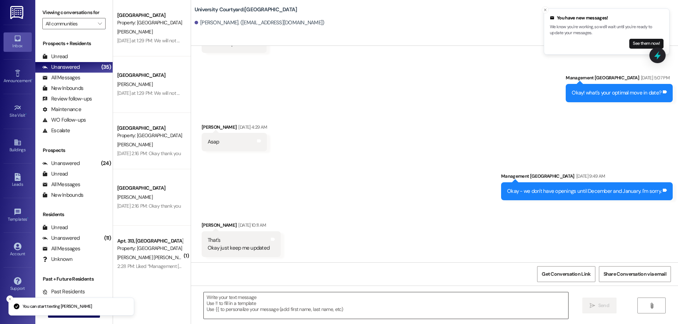
click at [312, 312] on textarea at bounding box center [386, 306] width 364 height 26
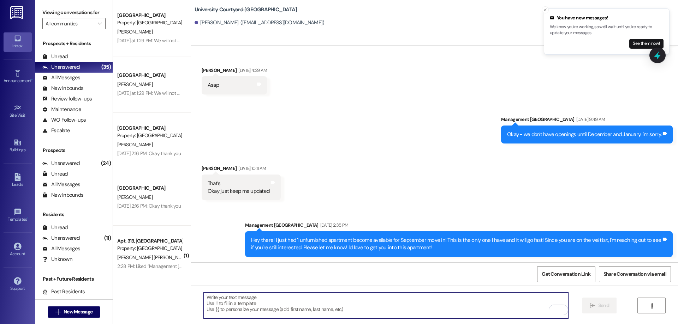
scroll to position [265, 0]
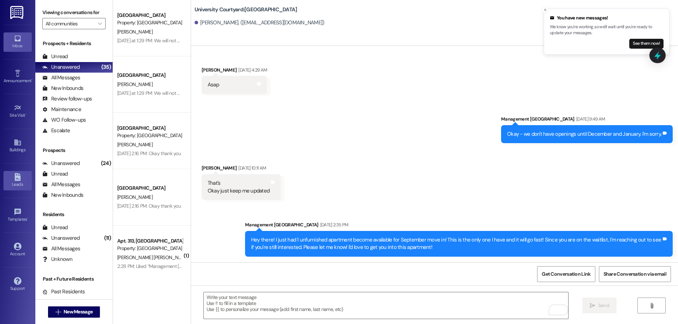
click at [18, 183] on div "Leads" at bounding box center [17, 184] width 35 height 7
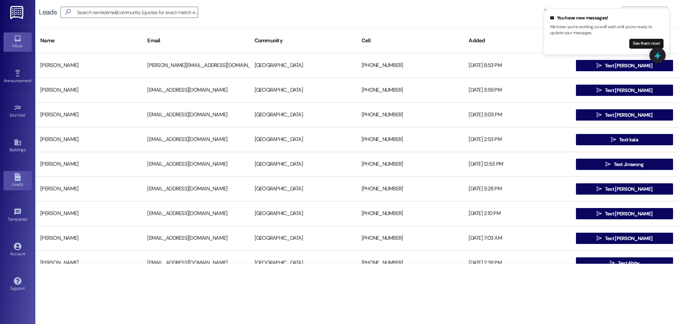
click at [28, 41] on link "Inbox" at bounding box center [18, 41] width 28 height 19
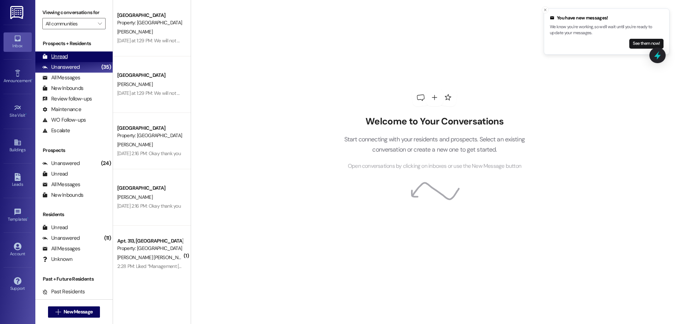
click at [74, 55] on div "Unread (0)" at bounding box center [73, 57] width 77 height 11
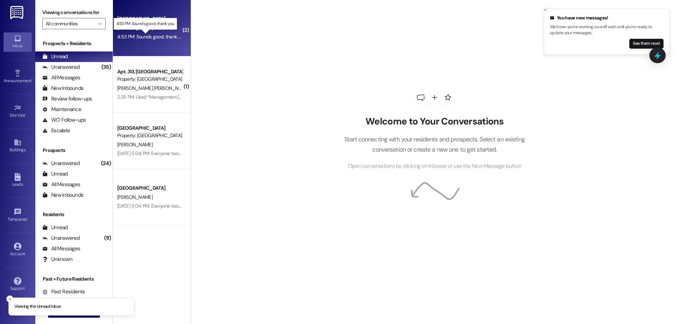
click at [144, 35] on div "4:53 PM: Sounds good, thank you 4:53 PM: Sounds good, thank you" at bounding box center [151, 37] width 68 height 6
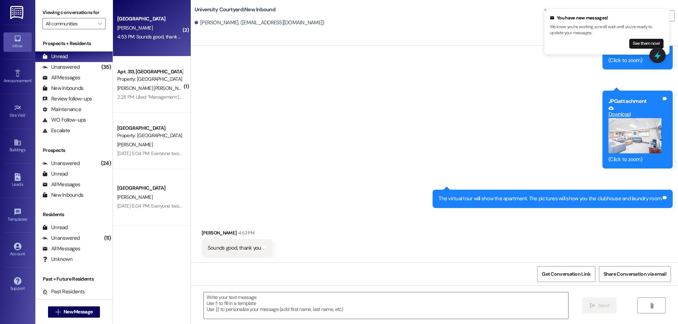
scroll to position [1509, 0]
click at [25, 182] on div "Leads" at bounding box center [17, 184] width 35 height 7
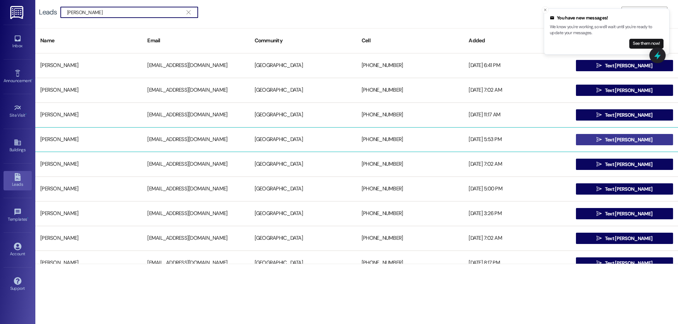
type input "eliza"
click at [639, 142] on span "Text Elizabeth" at bounding box center [628, 139] width 47 height 7
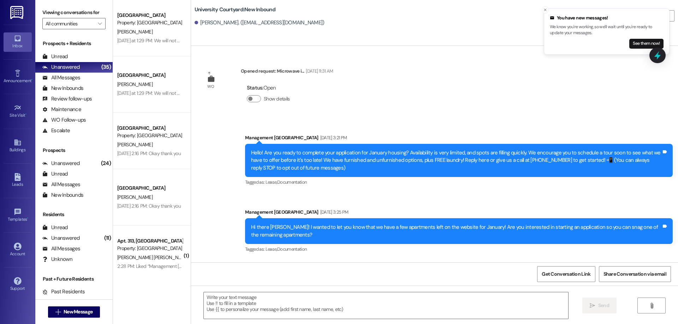
click at [246, 321] on div " Send " at bounding box center [434, 312] width 487 height 53
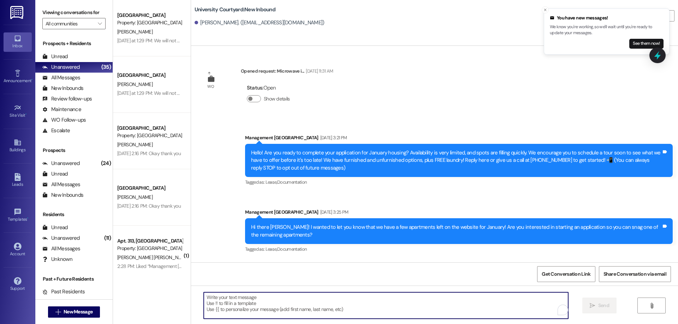
click at [271, 311] on textarea "To enrich screen reader interactions, please activate Accessibility in Grammarl…" at bounding box center [386, 306] width 364 height 26
paste textarea "Hey! Are you still looking for January housing? We’ve got you covered! 2 furnis…"
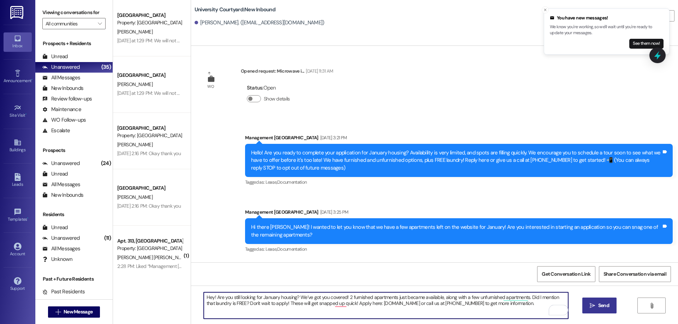
type textarea "Hey! Are you still looking for January housing? We’ve got you covered! 2 furnis…"
click at [588, 305] on span " Send" at bounding box center [599, 305] width 22 height 7
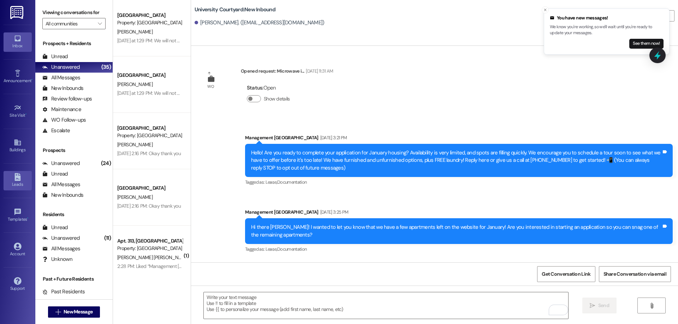
click at [23, 185] on div "Leads" at bounding box center [17, 184] width 35 height 7
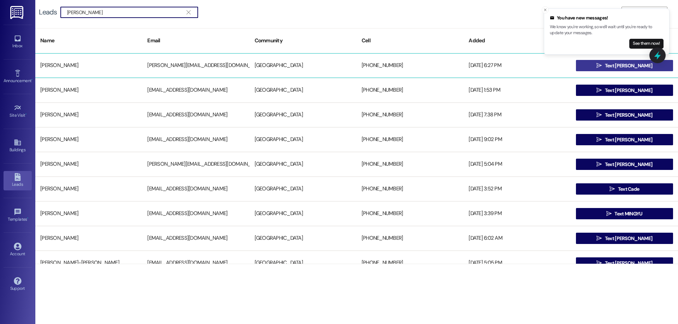
type input "fung"
click at [595, 66] on button " Text Rachel" at bounding box center [624, 65] width 97 height 11
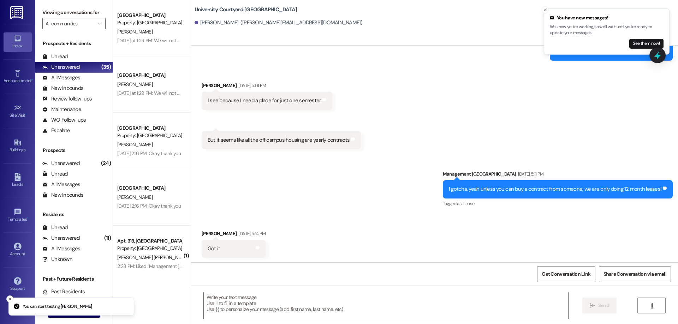
scroll to position [305, 0]
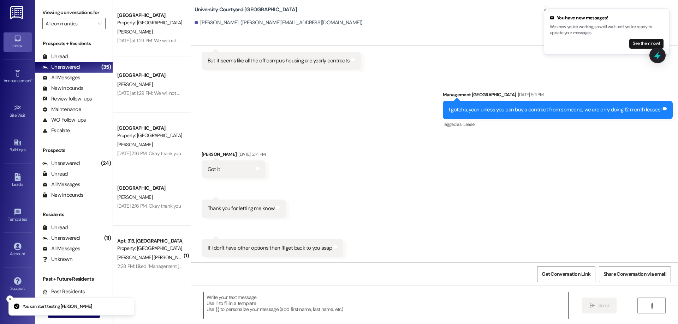
click at [314, 310] on textarea at bounding box center [386, 306] width 364 height 26
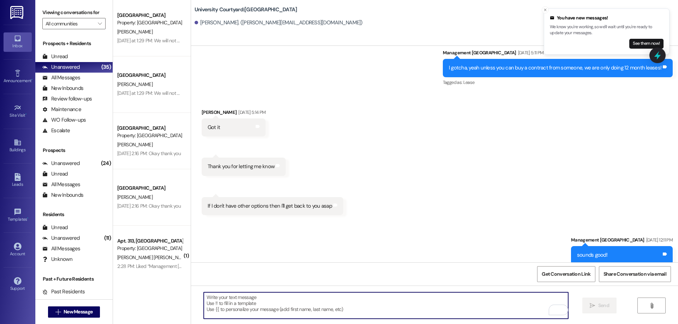
scroll to position [355, 0]
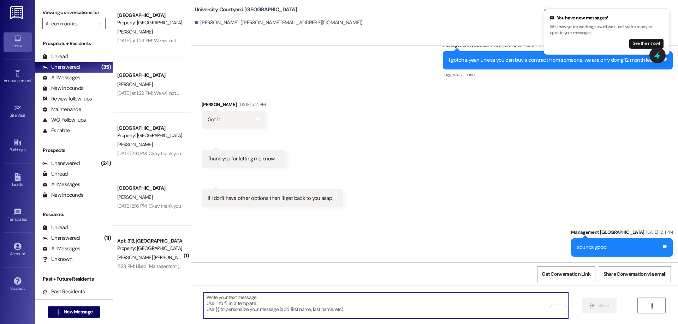
click at [325, 314] on textarea "To enrich screen reader interactions, please activate Accessibility in Grammarl…" at bounding box center [386, 306] width 364 height 26
paste textarea "Hey! Are you still looking for January housing? We’ve got you covered! 2 furnis…"
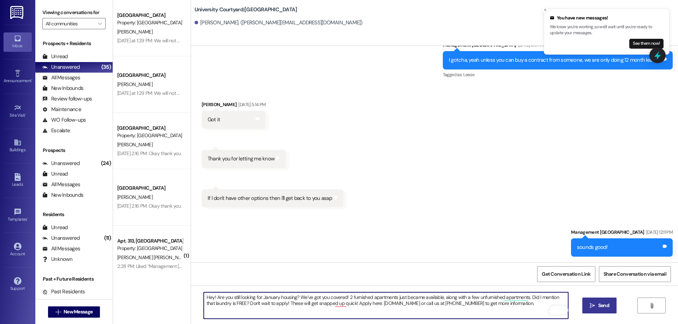
type textarea "Hey! Are you still looking for January housing? We’ve got you covered! 2 furnis…"
click at [598, 304] on span "Send" at bounding box center [603, 305] width 11 height 7
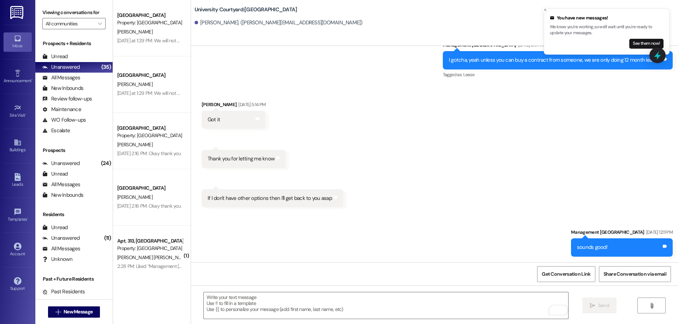
scroll to position [305, 0]
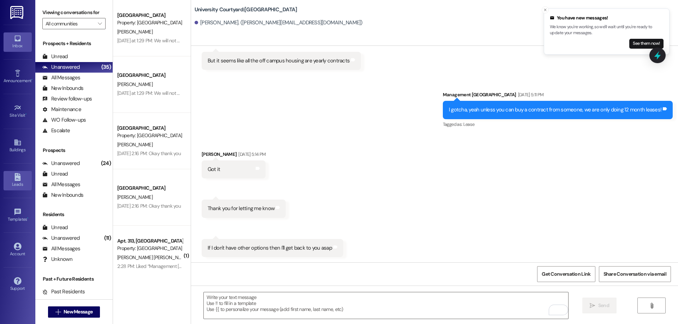
click at [10, 181] on link "Leads" at bounding box center [18, 180] width 28 height 19
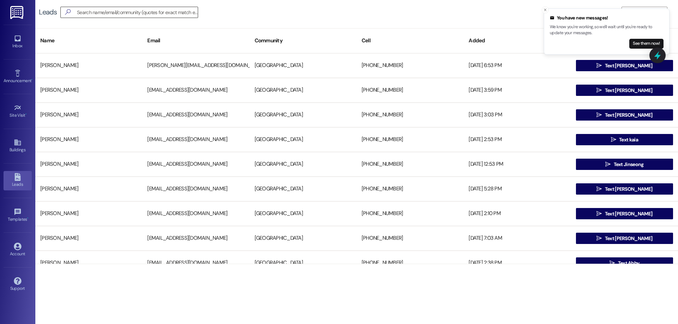
click at [101, 16] on input at bounding box center [137, 12] width 121 height 10
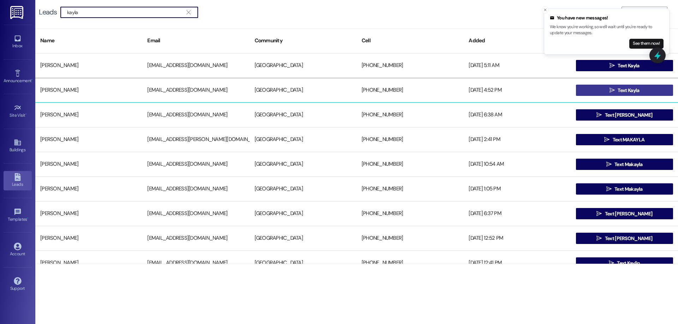
type input "kayla"
click at [617, 94] on span "Text Kayla" at bounding box center [628, 90] width 22 height 7
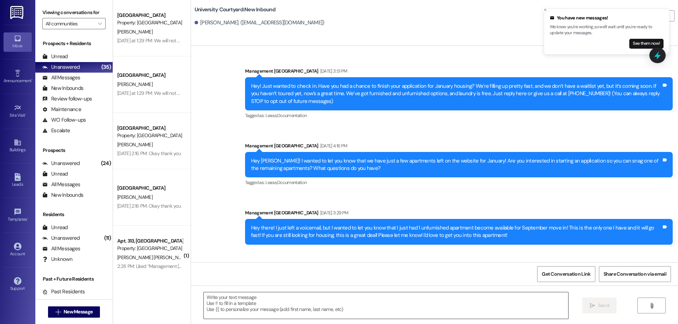
click at [308, 309] on textarea at bounding box center [386, 306] width 364 height 26
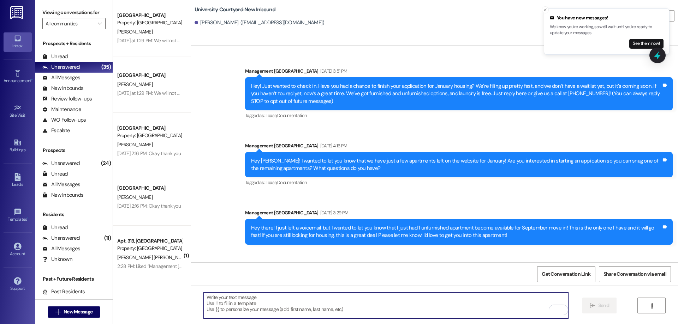
paste textarea "Hey! Are you still looking for January housing? We’ve got you covered! 2 furnis…"
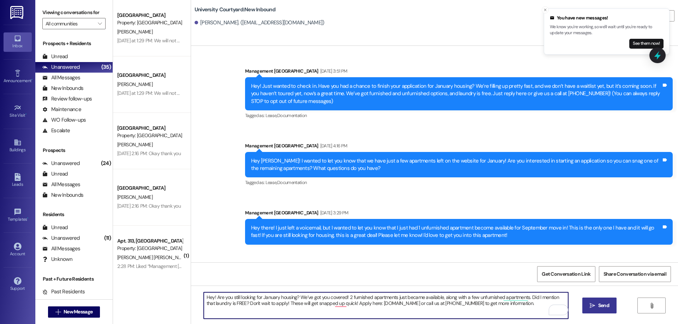
type textarea "Hey! Are you still looking for January housing? We’ve got you covered! 2 furnis…"
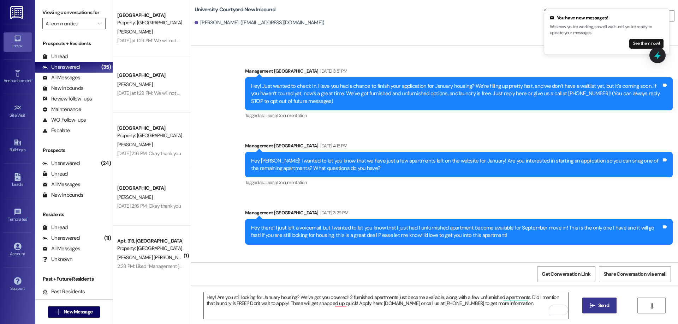
click at [593, 306] on icon "" at bounding box center [591, 306] width 5 height 6
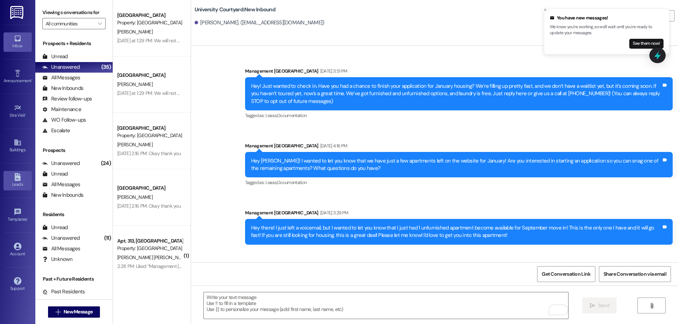
click at [17, 189] on link "Leads" at bounding box center [18, 180] width 28 height 19
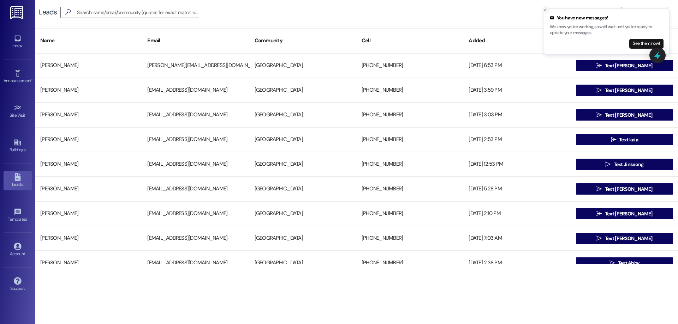
click at [546, 10] on icon "Close toast" at bounding box center [545, 10] width 4 height 4
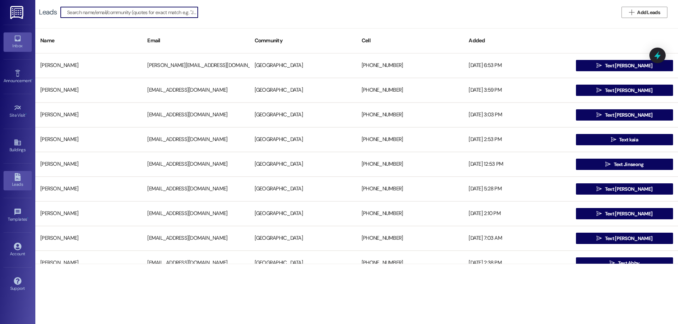
click at [16, 43] on div "Inbox" at bounding box center [17, 45] width 35 height 7
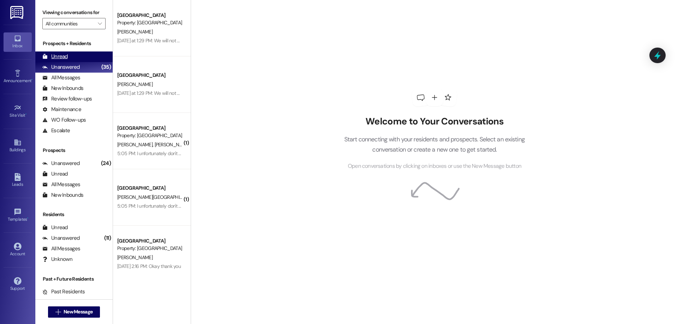
click at [60, 54] on div "Unread" at bounding box center [54, 56] width 25 height 7
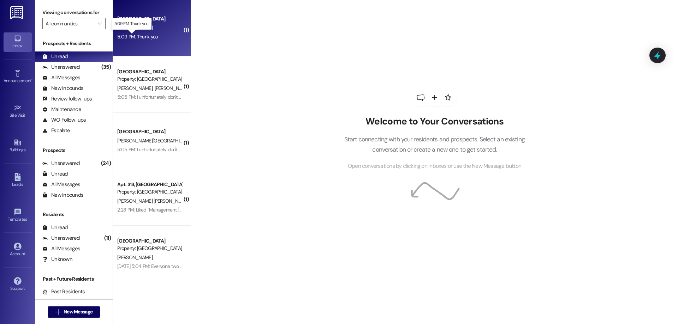
click at [132, 38] on div "5:09 PM: Thank you 5:09 PM: Thank you" at bounding box center [137, 37] width 41 height 6
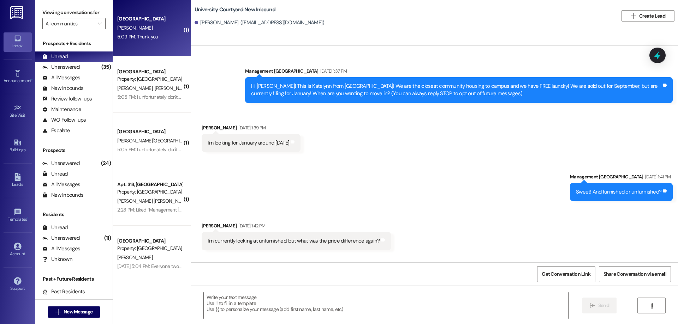
scroll to position [1558, 0]
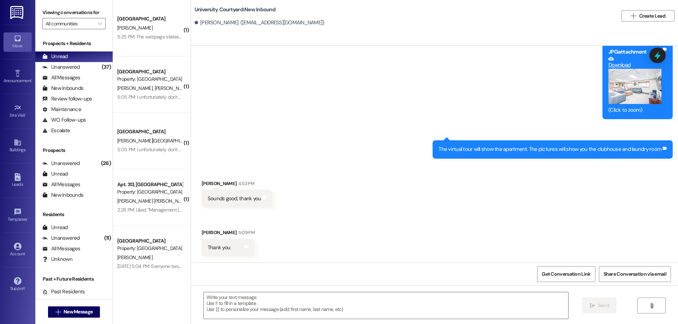
click at [155, 40] on div "5:25 PM: The webpage states that the apartment comes with a microwave. Just che…" at bounding box center [234, 37] width 235 height 6
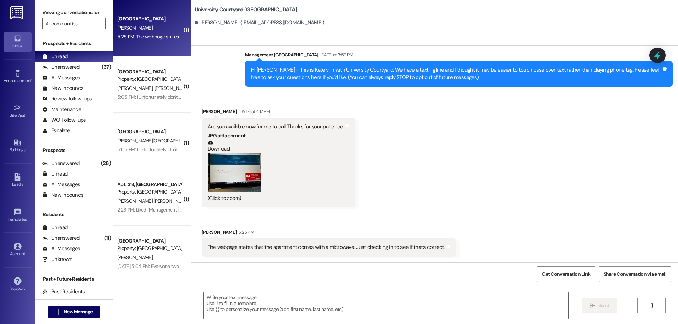
scroll to position [16, 0]
